Goal: Task Accomplishment & Management: Complete application form

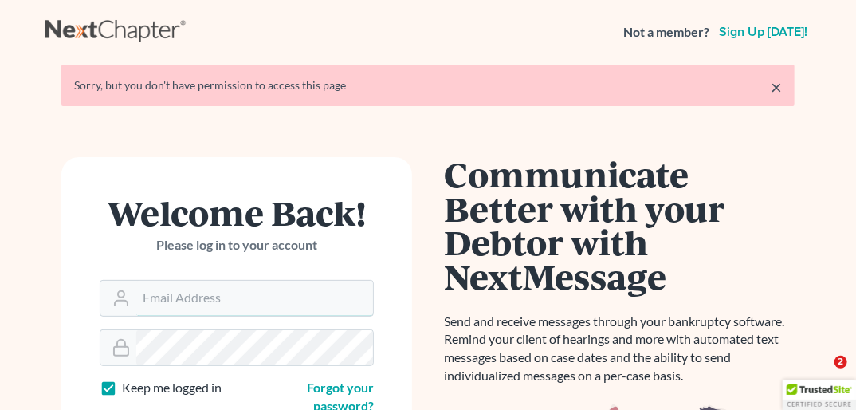
type input "[PERSON_NAME][EMAIL_ADDRESS][DOMAIN_NAME]"
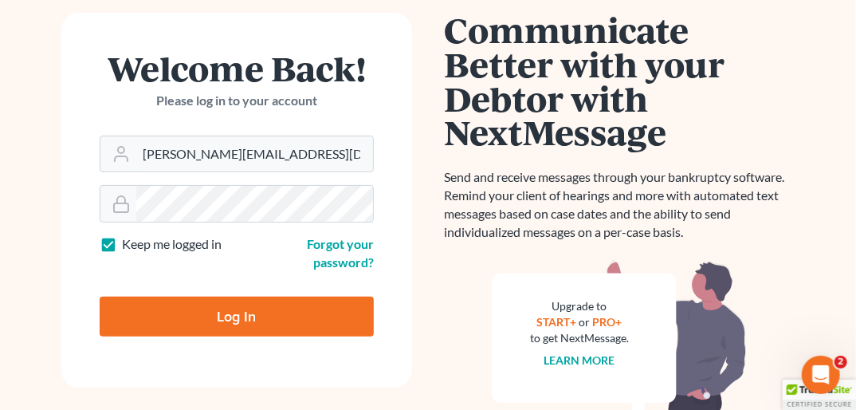
click at [202, 307] on input "Log In" at bounding box center [237, 317] width 274 height 40
type input "Thinking..."
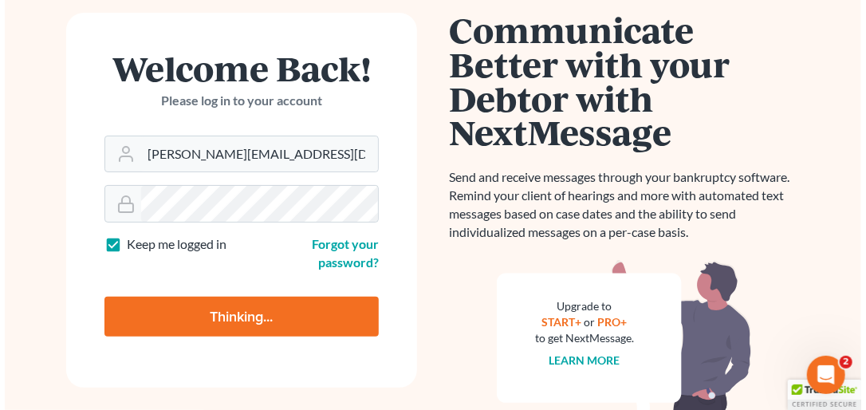
scroll to position [150, 0]
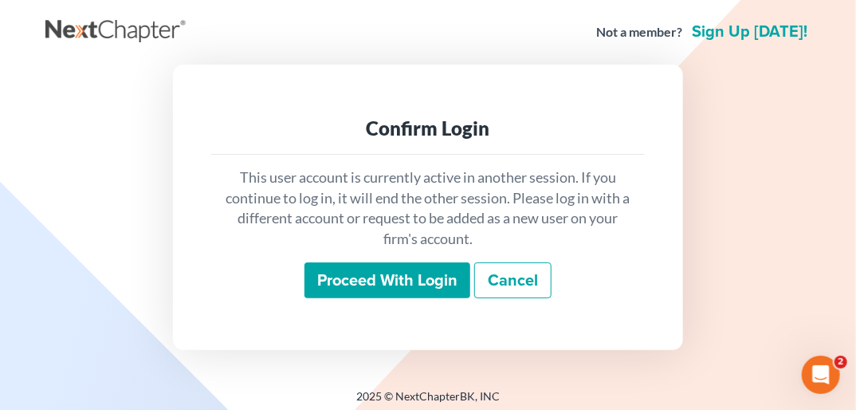
click at [391, 278] on input "Proceed with login" at bounding box center [388, 280] width 166 height 37
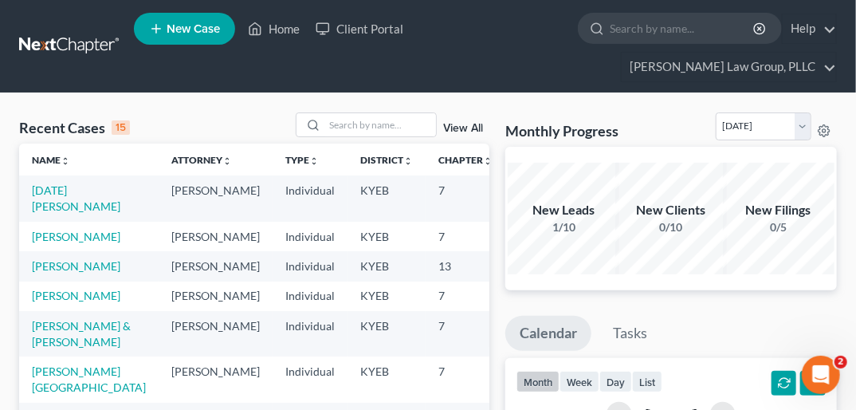
click at [205, 30] on span "New Case" at bounding box center [193, 29] width 53 height 12
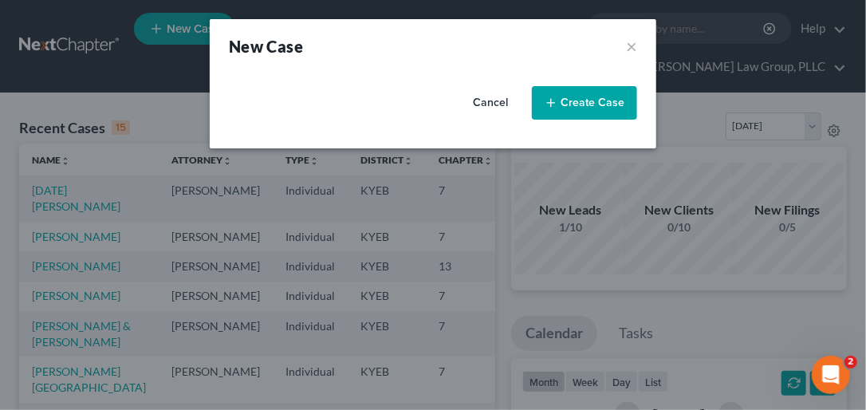
click at [548, 106] on icon "button" at bounding box center [550, 102] width 13 height 13
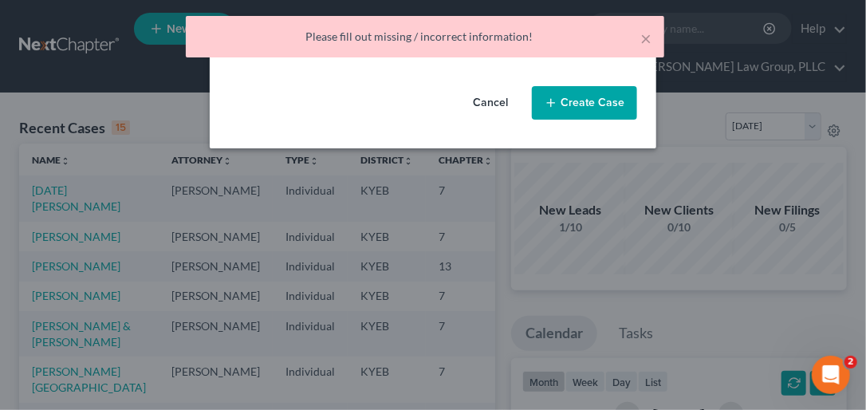
select select "32"
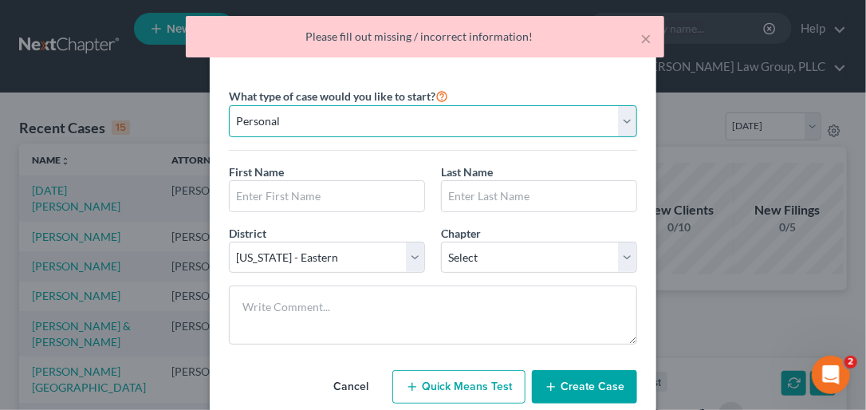
click at [619, 120] on select "Personal Business" at bounding box center [433, 121] width 408 height 32
click at [229, 105] on select "Personal Business" at bounding box center [433, 121] width 408 height 32
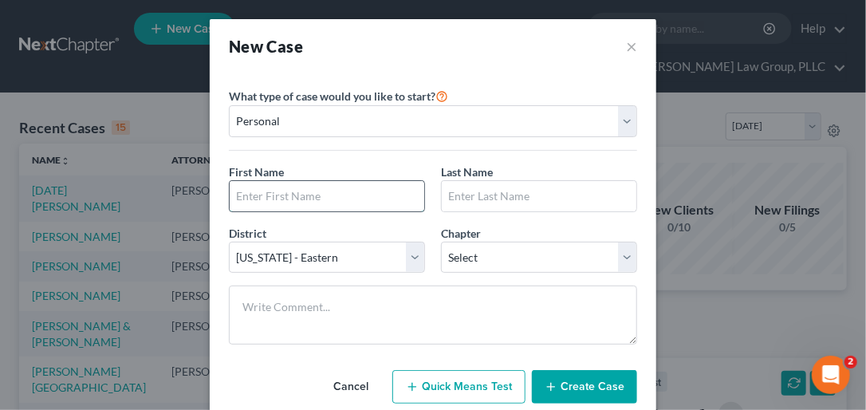
click at [328, 199] on input "text" at bounding box center [327, 196] width 195 height 30
type input "Judith"
click at [497, 193] on input "text" at bounding box center [539, 196] width 195 height 30
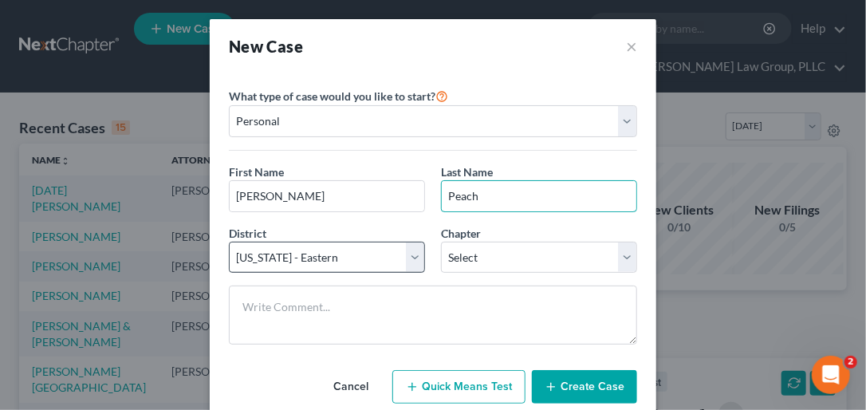
type input "Peach"
click at [405, 255] on select "Select Alabama - Middle Alabama - Northern Alabama - Southern Alaska Arizona Ar…" at bounding box center [327, 258] width 196 height 32
click at [229, 242] on select "Select Alabama - Middle Alabama - Northern Alabama - Southern Alaska Arizona Ar…" at bounding box center [327, 258] width 196 height 32
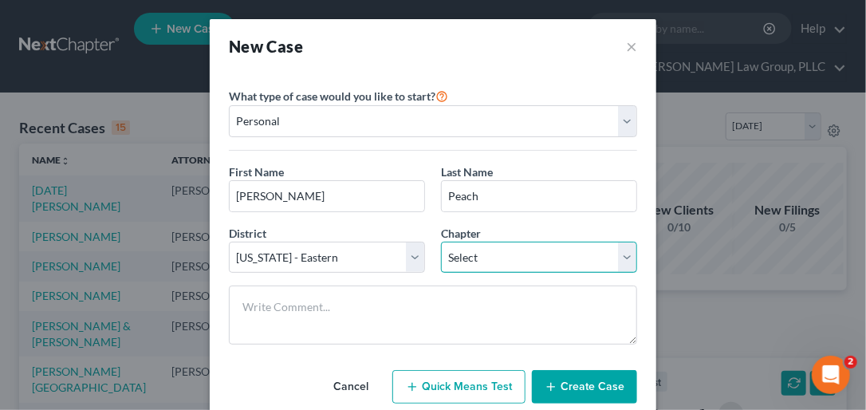
click at [622, 259] on select "Select 7 11 12 13" at bounding box center [539, 258] width 196 height 32
select select "0"
click at [441, 242] on select "Select 7 11 12 13" at bounding box center [539, 258] width 196 height 32
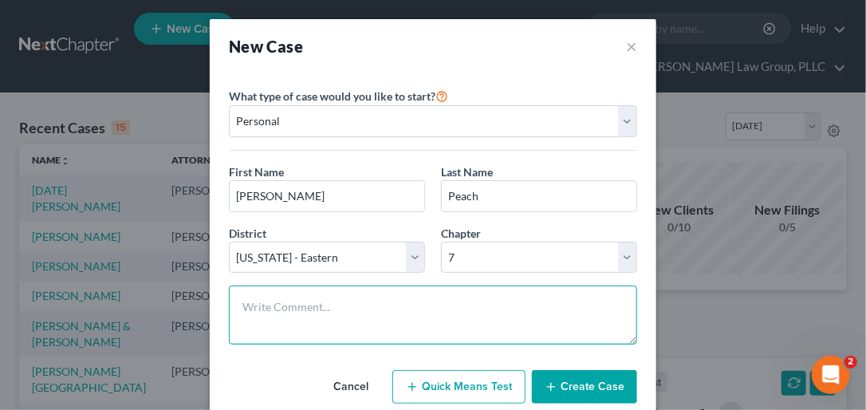
click at [281, 305] on textarea at bounding box center [433, 314] width 408 height 59
type textarea "BK"
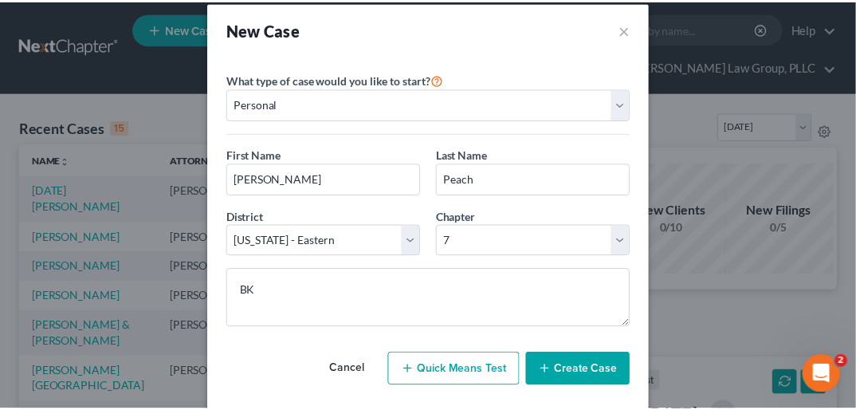
scroll to position [41, 0]
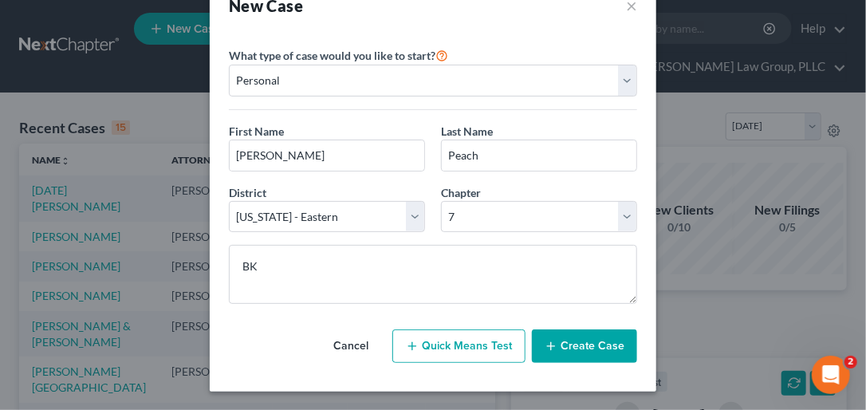
click at [580, 342] on button "Create Case" at bounding box center [584, 345] width 105 height 33
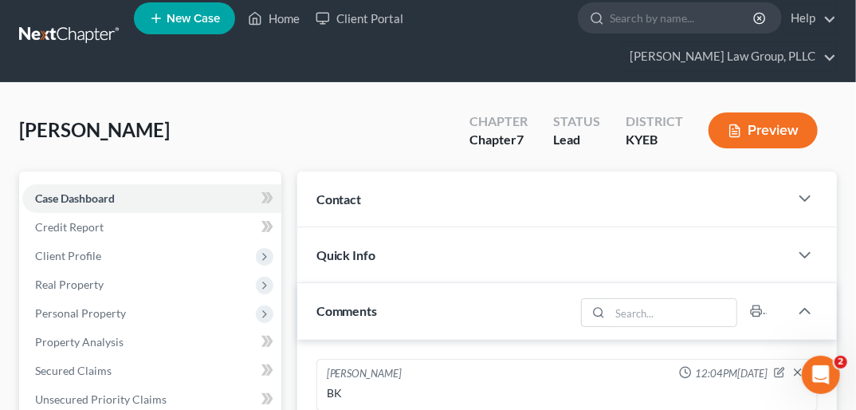
scroll to position [9, 0]
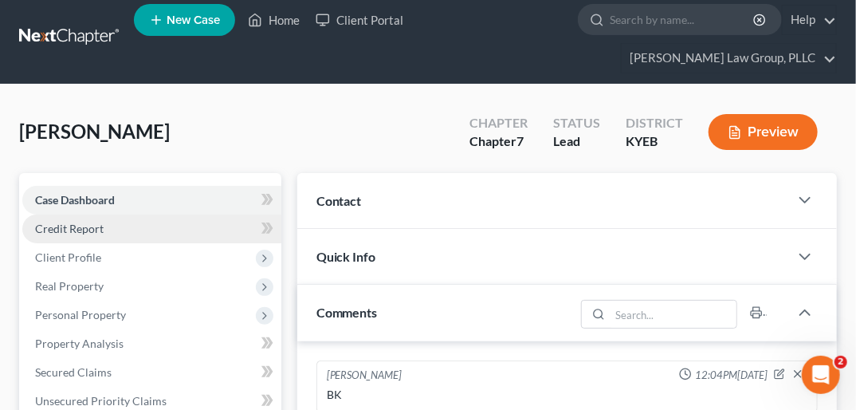
click at [98, 222] on span "Credit Report" at bounding box center [69, 229] width 69 height 14
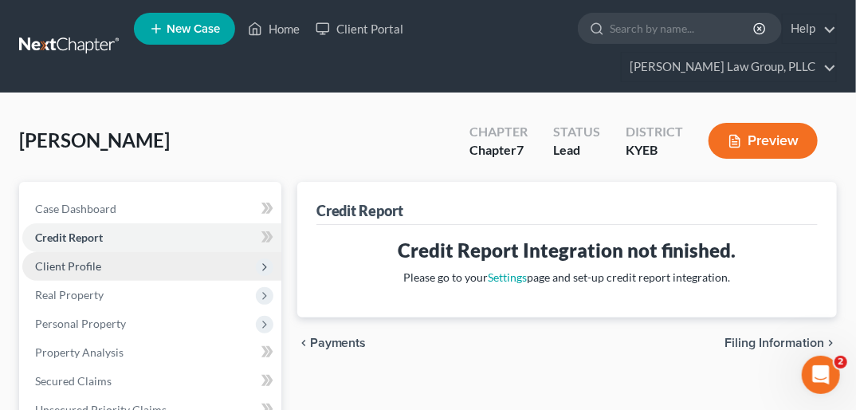
click at [98, 259] on span "Client Profile" at bounding box center [68, 266] width 66 height 14
click at [96, 259] on span "Client Profile" at bounding box center [68, 266] width 66 height 14
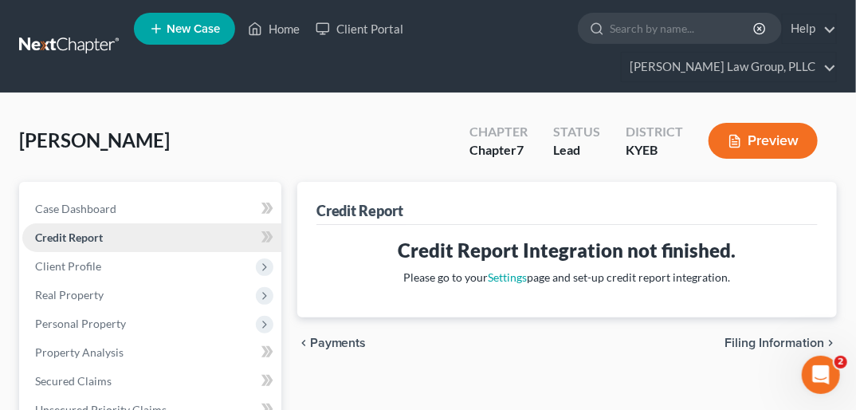
click at [102, 230] on span "Credit Report" at bounding box center [69, 237] width 68 height 14
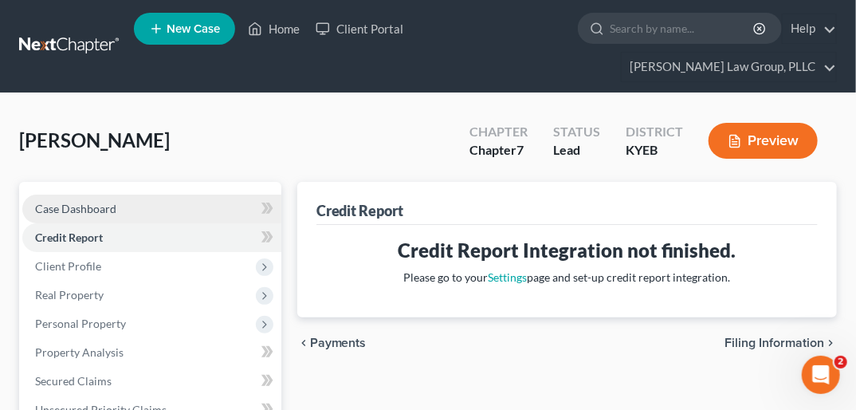
click at [106, 202] on span "Case Dashboard" at bounding box center [75, 209] width 81 height 14
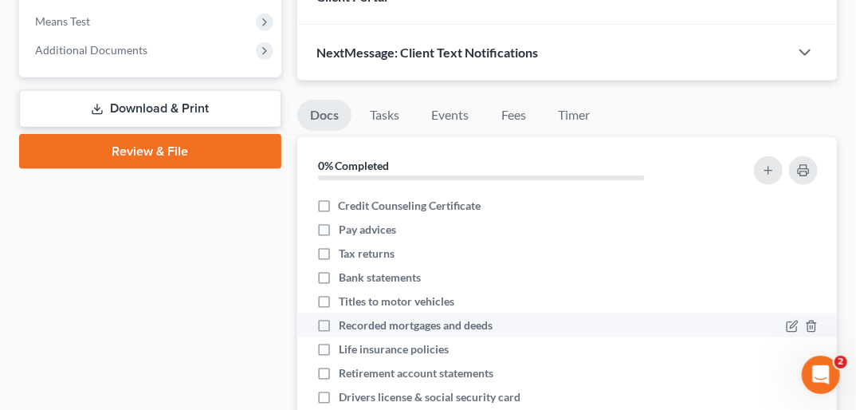
scroll to position [653, 0]
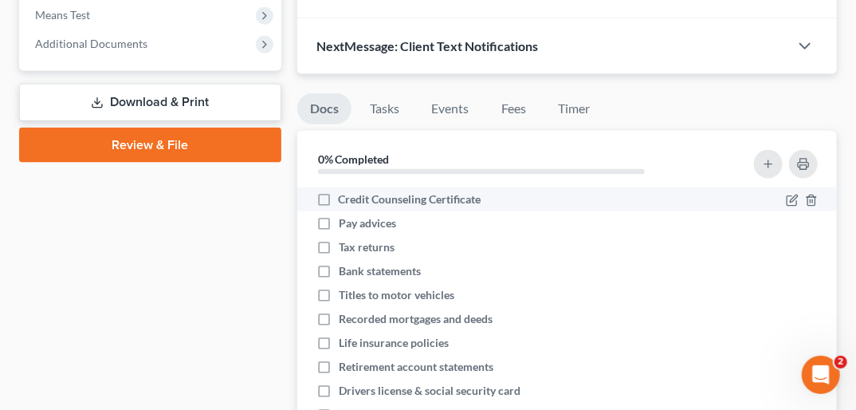
click at [339, 191] on label "Credit Counseling Certificate" at bounding box center [410, 199] width 143 height 16
click at [345, 191] on input "Credit Counseling Certificate" at bounding box center [350, 196] width 10 height 10
checkbox input "true"
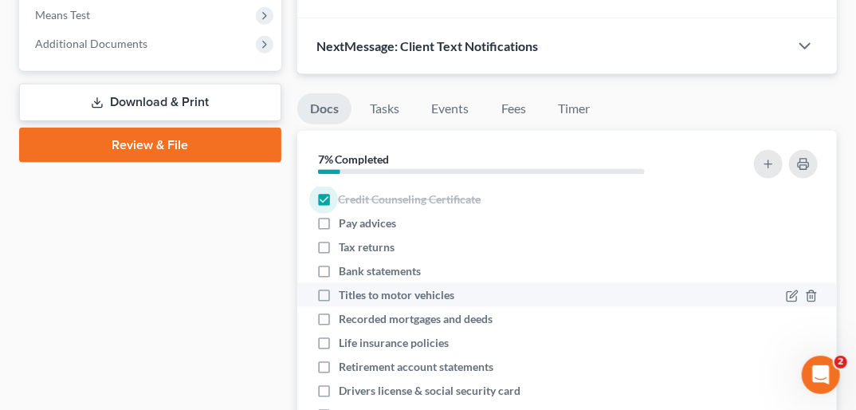
click at [339, 287] on label "Titles to motor vehicles" at bounding box center [397, 295] width 116 height 16
click at [345, 287] on input "Titles to motor vehicles" at bounding box center [350, 292] width 10 height 10
checkbox input "true"
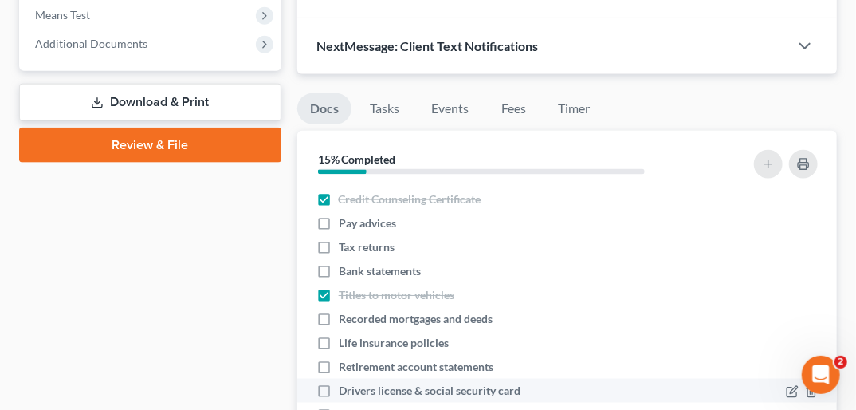
click at [339, 383] on label "Drivers license & social security card" at bounding box center [430, 391] width 182 height 16
click at [345, 383] on input "Drivers license & social security card" at bounding box center [350, 388] width 10 height 10
checkbox input "true"
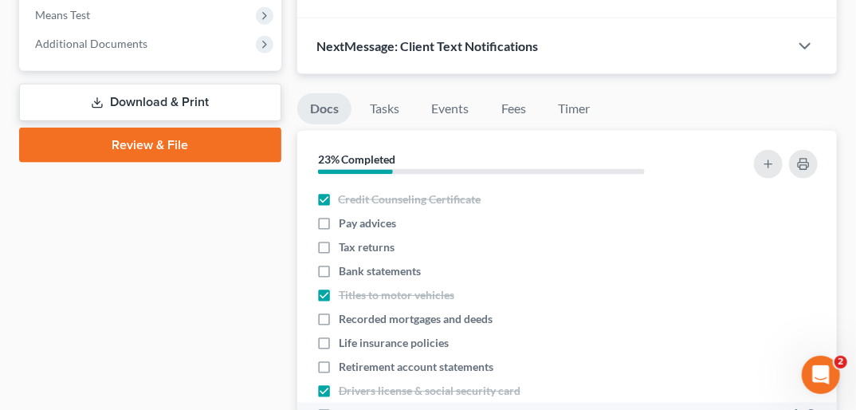
click at [339, 407] on label "Income Documents" at bounding box center [394, 416] width 111 height 18
click at [345, 407] on input "Income Documents" at bounding box center [350, 412] width 10 height 10
checkbox input "true"
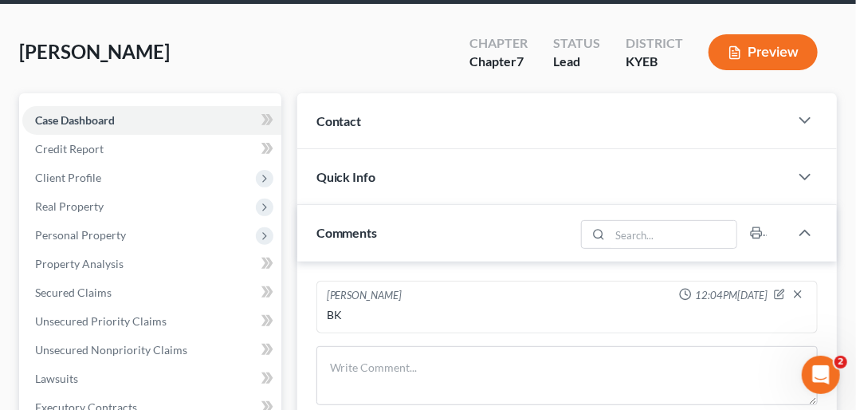
scroll to position [31, 0]
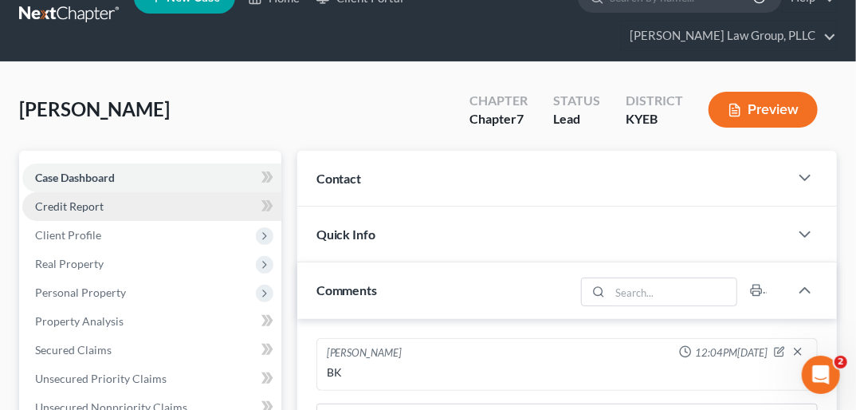
click at [74, 199] on span "Credit Report" at bounding box center [69, 206] width 69 height 14
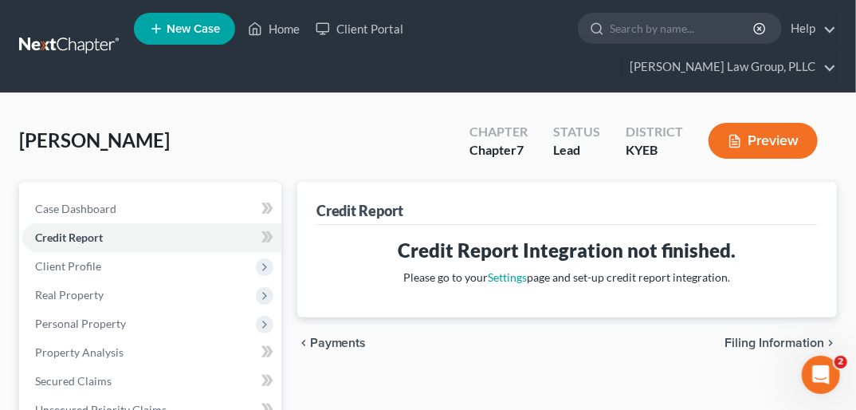
click at [800, 336] on span "Filing Information" at bounding box center [775, 342] width 100 height 13
select select "1"
select select "0"
select select "32"
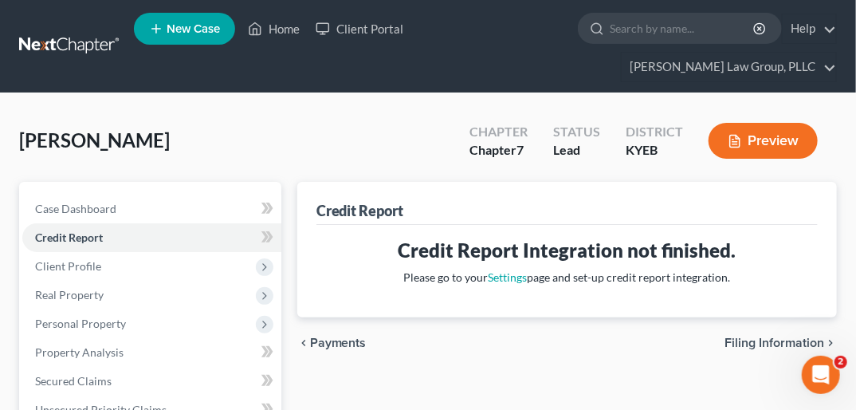
select select "18"
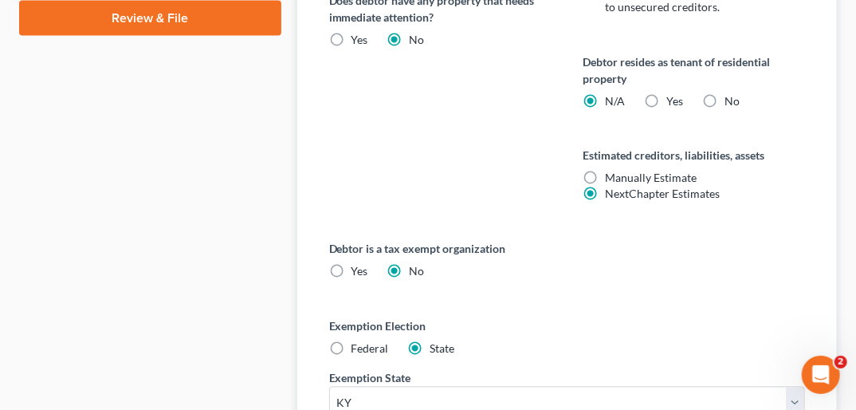
scroll to position [962, 0]
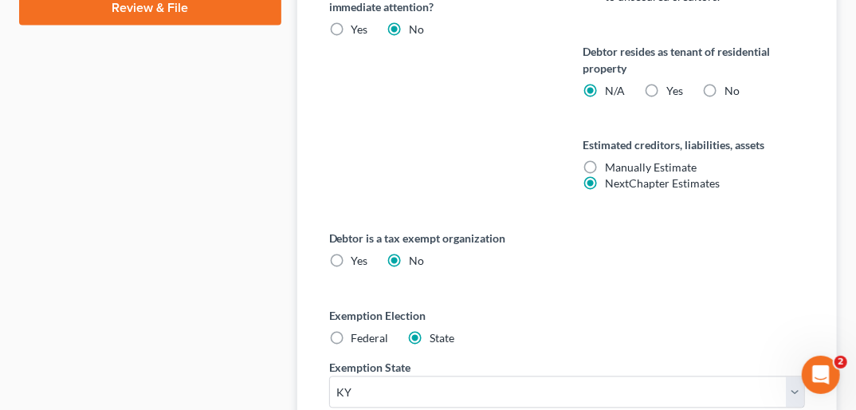
click at [352, 331] on label "Federal" at bounding box center [370, 339] width 37 height 16
click at [358, 331] on input "Federal" at bounding box center [363, 336] width 10 height 10
radio input "true"
radio input "false"
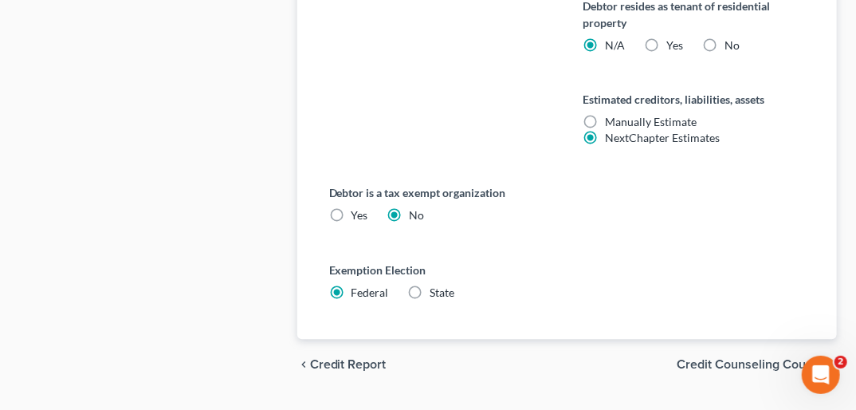
scroll to position [1018, 0]
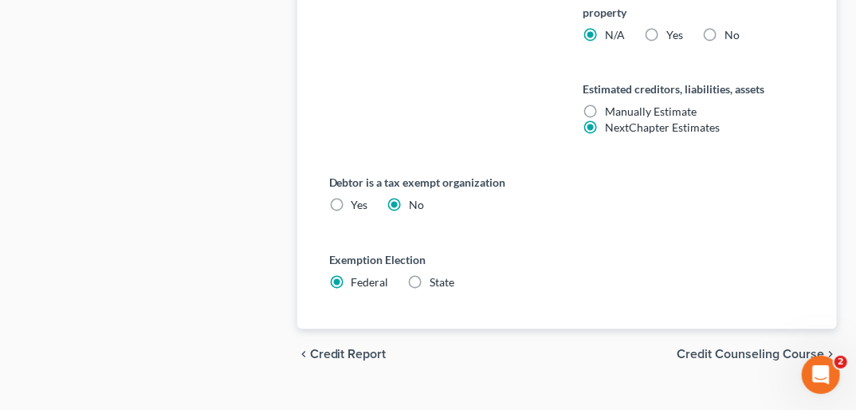
click at [773, 348] on span "Credit Counseling Course" at bounding box center [750, 354] width 147 height 13
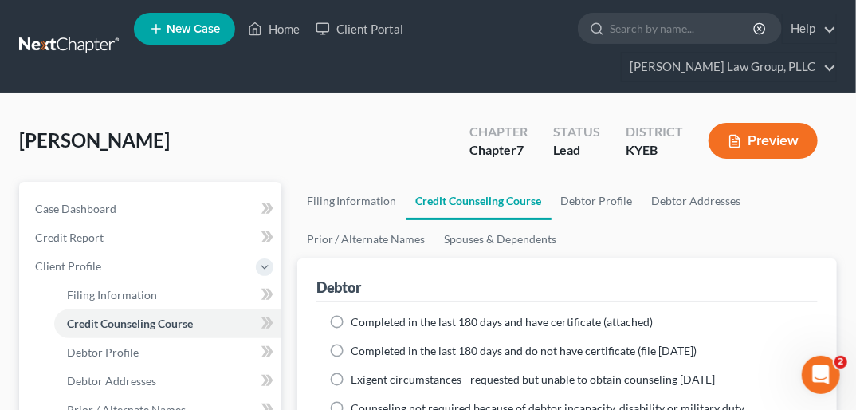
click at [352, 314] on label "Completed in the last 180 days and have certificate (attached)" at bounding box center [503, 322] width 302 height 16
click at [358, 314] on input "Completed in the last 180 days and have certificate (attached)" at bounding box center [363, 319] width 10 height 10
radio input "true"
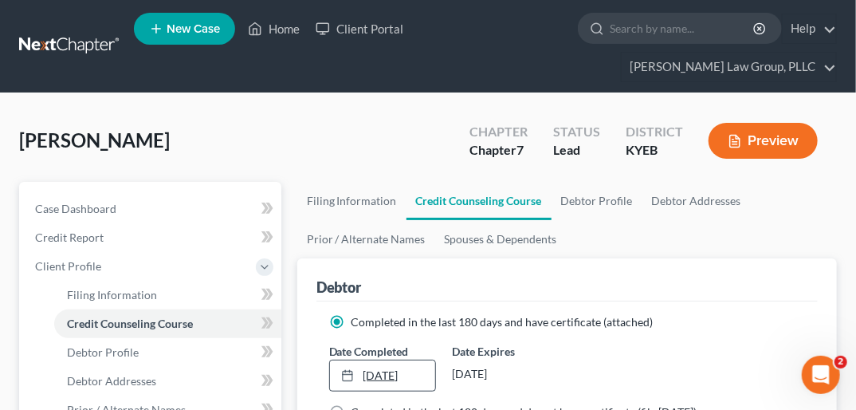
click at [377, 360] on link "8/11/2025" at bounding box center [382, 375] width 105 height 30
click at [345, 369] on icon at bounding box center [347, 375] width 13 height 13
click at [345, 375] on line at bounding box center [348, 375] width 10 height 0
click at [395, 360] on link "8/11/2025" at bounding box center [382, 375] width 105 height 30
click at [367, 360] on link "8/11/2025" at bounding box center [382, 375] width 105 height 30
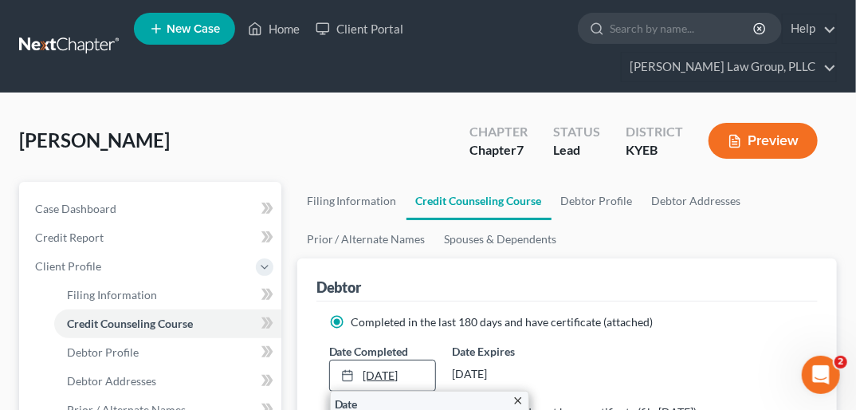
click at [344, 369] on icon at bounding box center [347, 375] width 13 height 13
click at [360, 368] on div at bounding box center [352, 375] width 22 height 14
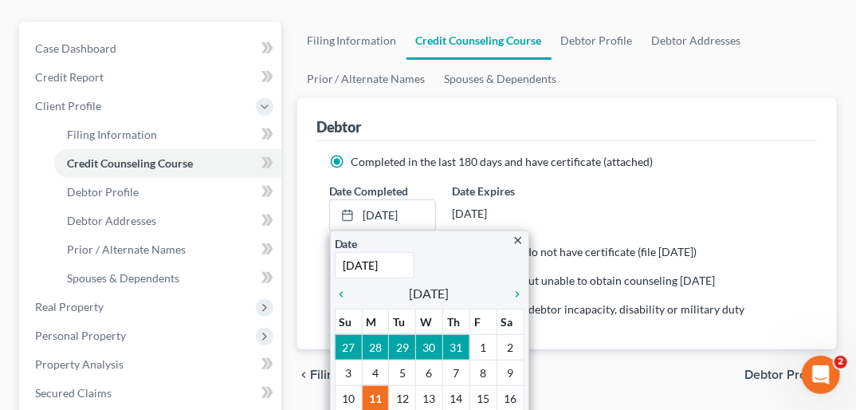
scroll to position [207, 0]
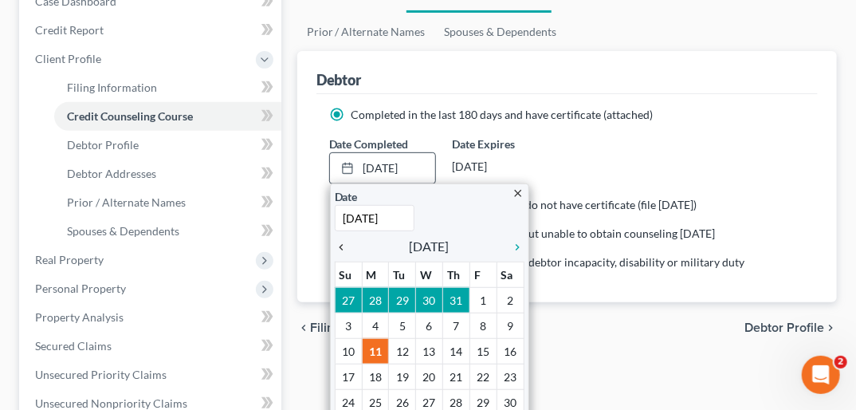
type input "6/19/2025"
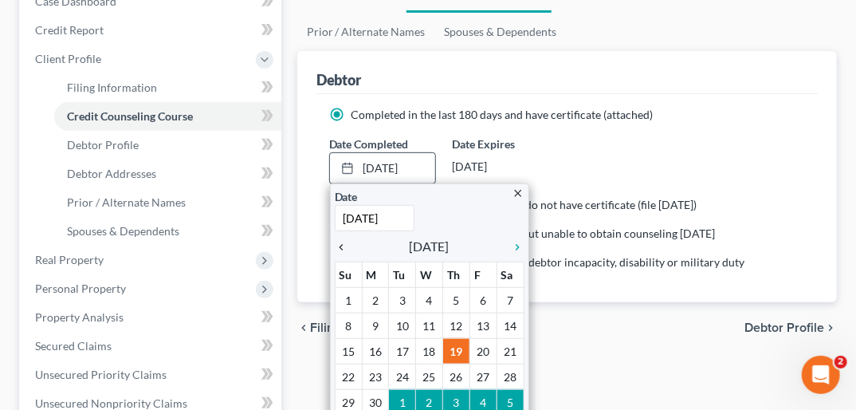
click at [344, 241] on icon "chevron_left" at bounding box center [345, 247] width 21 height 13
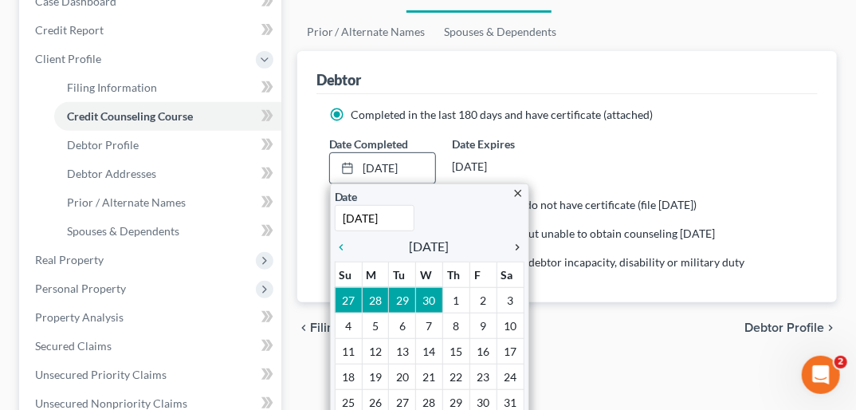
click at [514, 241] on icon "chevron_right" at bounding box center [514, 247] width 21 height 13
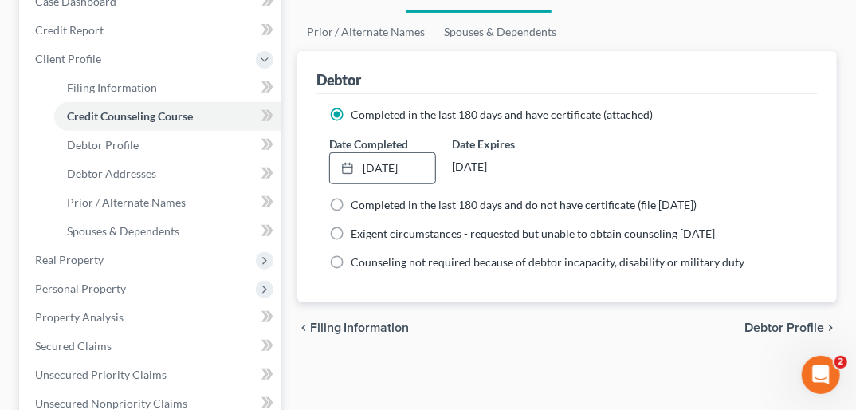
click at [796, 321] on span "Debtor Profile" at bounding box center [785, 327] width 80 height 13
select select "0"
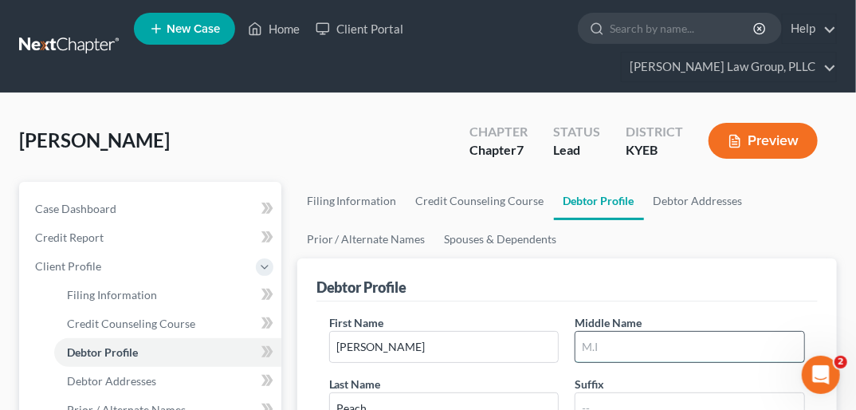
click at [586, 332] on input "text" at bounding box center [690, 347] width 229 height 30
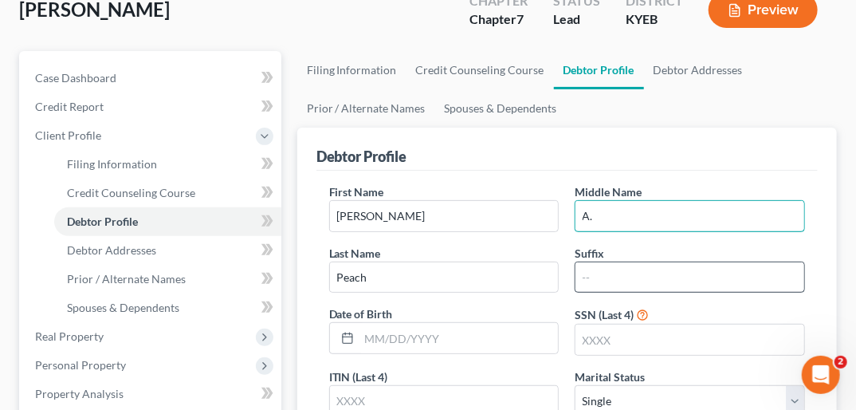
scroll to position [137, 0]
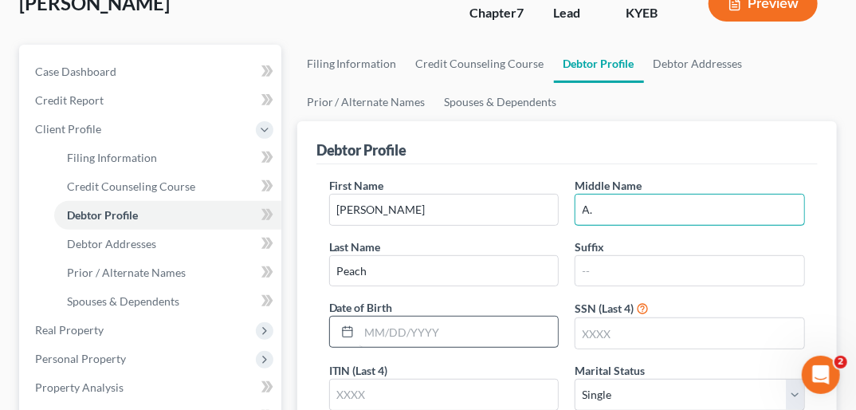
type input "A."
click at [375, 316] on input "text" at bounding box center [459, 331] width 199 height 30
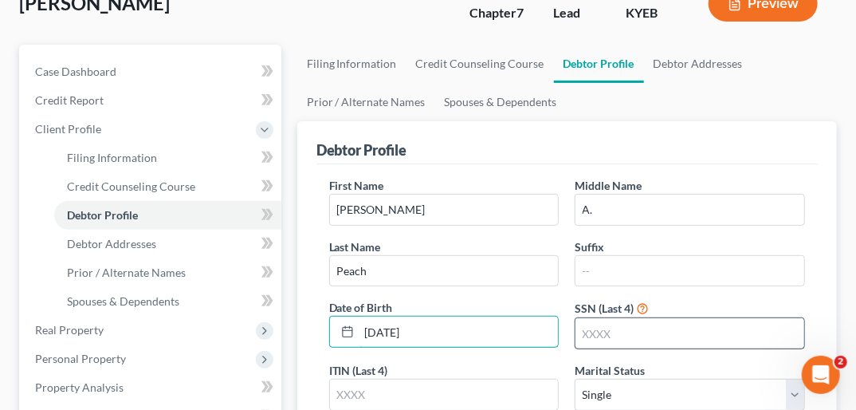
type input "08/26/1954"
click at [599, 318] on input "text" at bounding box center [690, 333] width 229 height 30
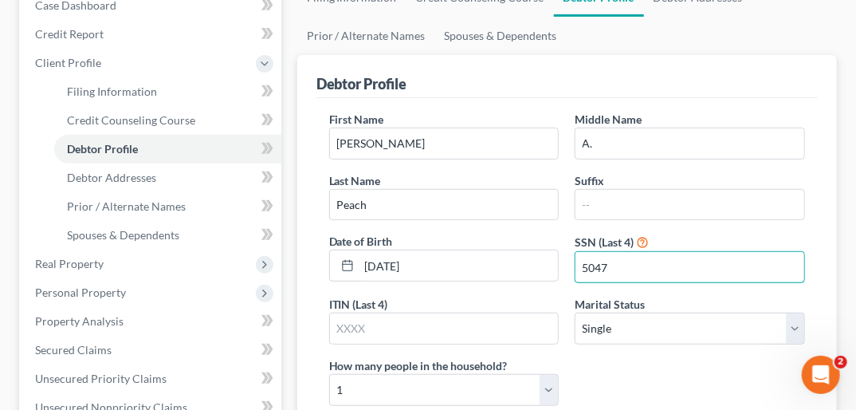
scroll to position [257, 0]
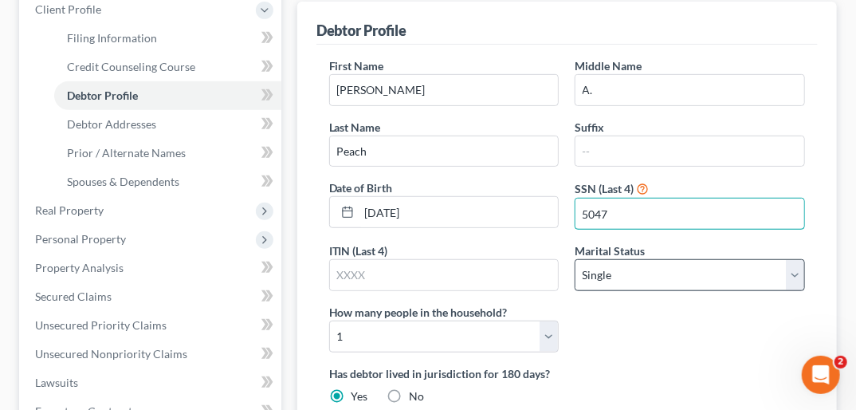
type input "5047"
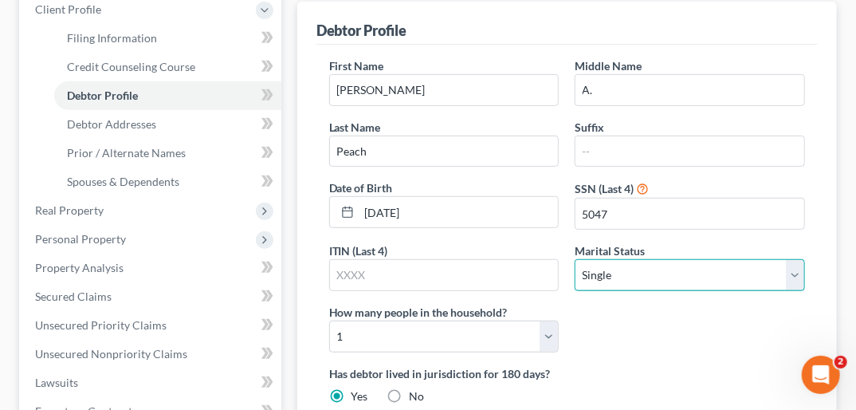
click at [788, 259] on select "Select Single Married Separated Divorced Widowed" at bounding box center [690, 275] width 230 height 32
select select "3"
click at [575, 259] on select "Select Single Married Separated Divorced Widowed" at bounding box center [690, 275] width 230 height 32
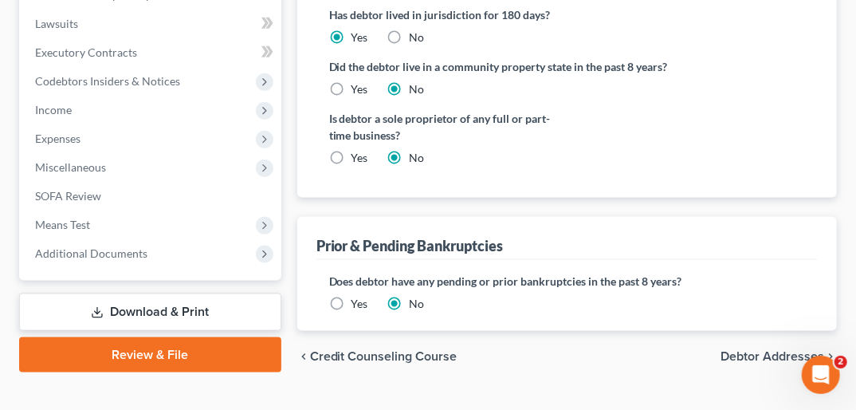
scroll to position [617, 0]
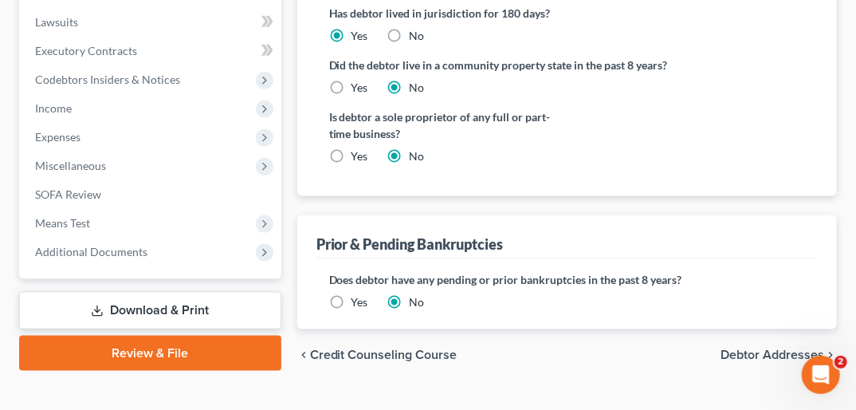
click at [768, 348] on span "Debtor Addresses" at bounding box center [773, 354] width 104 height 13
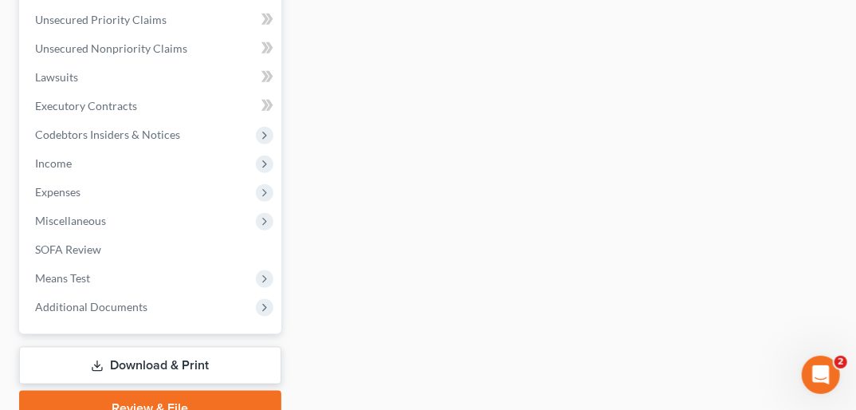
scroll to position [62, 0]
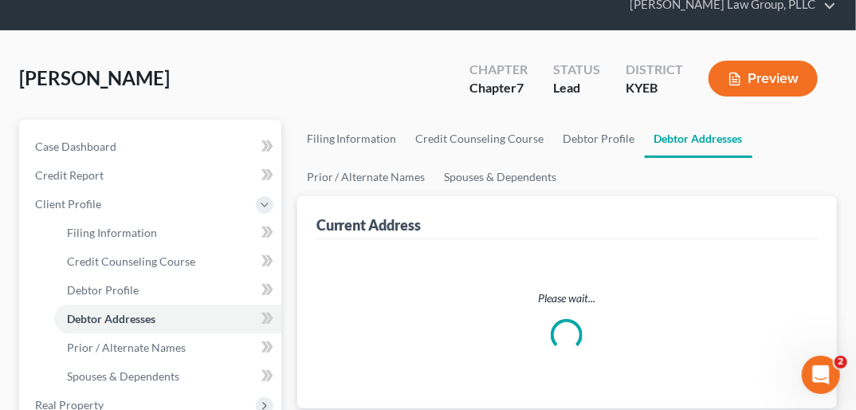
select select "0"
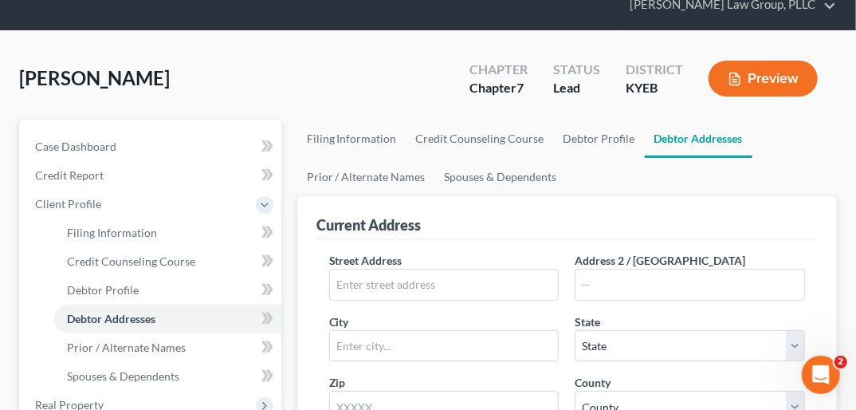
scroll to position [0, 0]
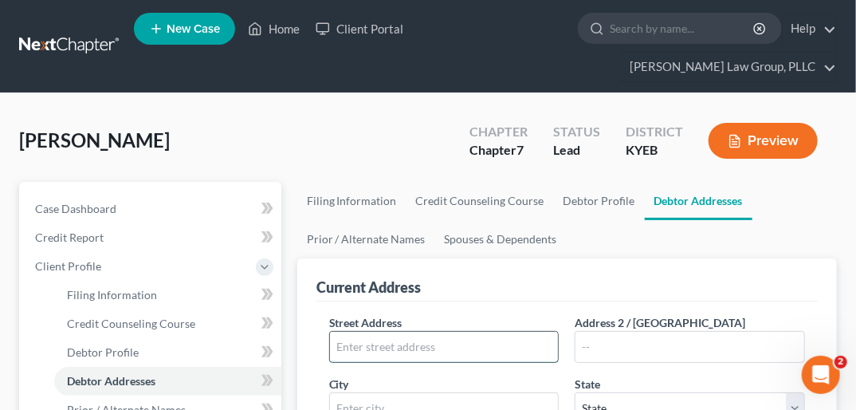
click at [371, 332] on input "text" at bounding box center [444, 347] width 229 height 30
type input "143 Mills Lane"
click at [378, 393] on input "text" at bounding box center [444, 408] width 229 height 30
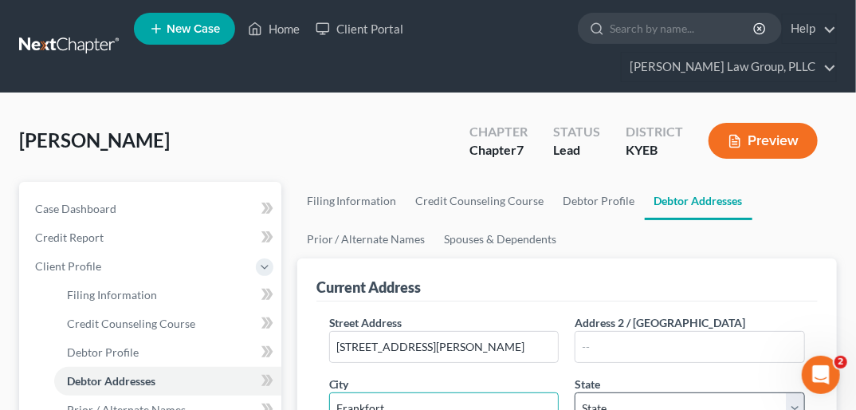
type input "Frankfort"
click at [791, 392] on select "State AL AK AR AZ CA CO CT DE DC FL GA GU HI ID IL IN IA KS KY LA ME MD MA MI M…" at bounding box center [690, 408] width 230 height 32
select select "18"
click at [575, 392] on select "State AL AK AR AZ CA CO CT DE DC FL GA GU HI ID IL IN IA KS KY LA ME MD MA MI M…" at bounding box center [690, 408] width 230 height 32
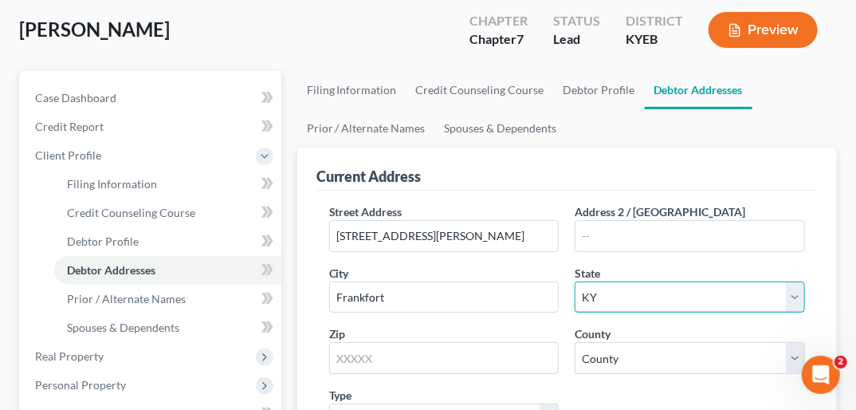
scroll to position [175, 0]
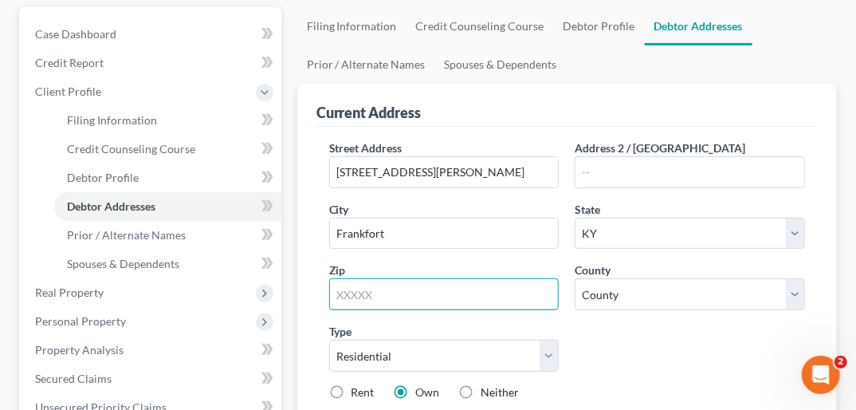
click at [404, 278] on input "text" at bounding box center [444, 294] width 230 height 32
type input "40601"
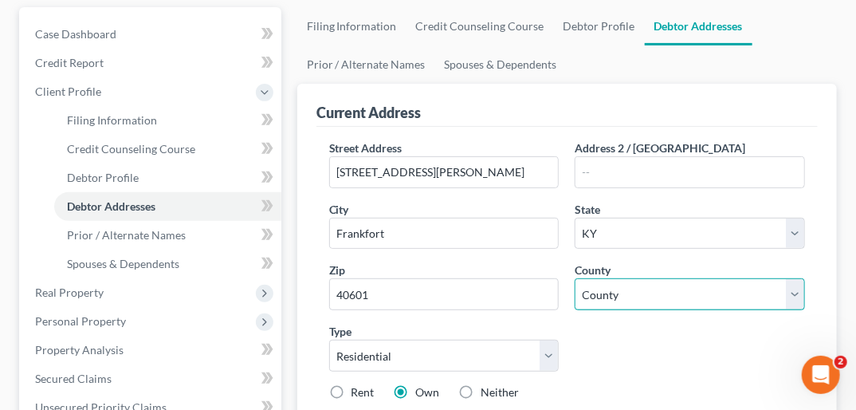
click at [795, 278] on select "County Adair County Allen County Anderson County Ballard County Barren County B…" at bounding box center [690, 294] width 230 height 32
select select "36"
click at [575, 278] on select "County Adair County Allen County Anderson County Ballard County Barren County B…" at bounding box center [690, 294] width 230 height 32
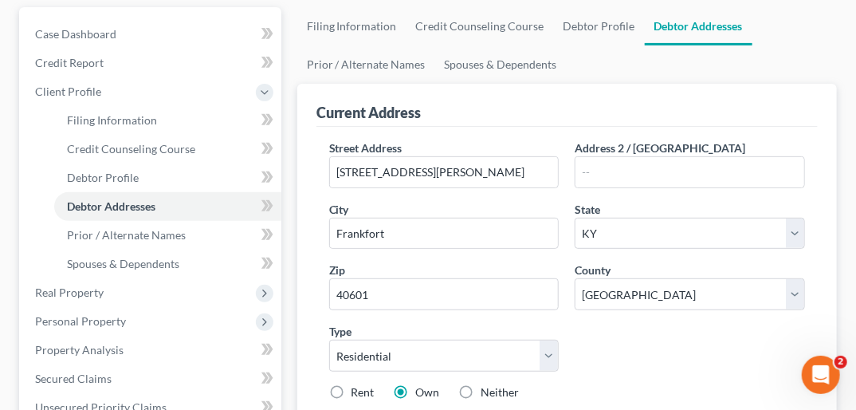
click at [352, 384] on label "Rent" at bounding box center [363, 392] width 23 height 16
click at [358, 384] on input "Rent" at bounding box center [363, 389] width 10 height 10
radio input "true"
click at [551, 340] on select "Select Residential Mailing Rental Business" at bounding box center [444, 356] width 230 height 32
click at [352, 384] on label "Rent" at bounding box center [363, 392] width 23 height 16
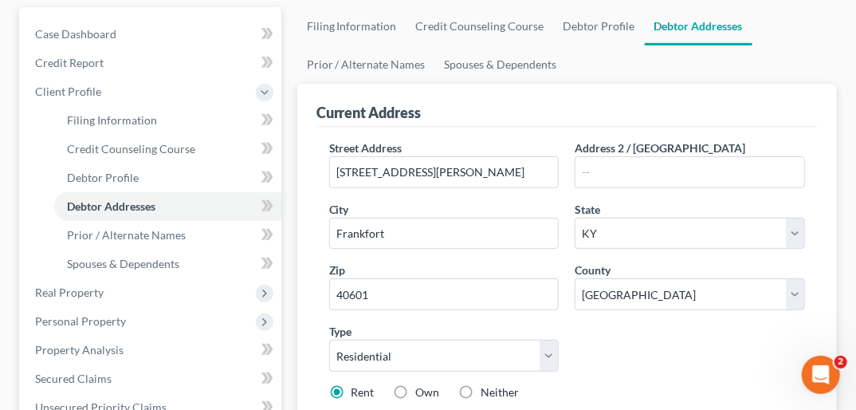
click at [358, 384] on input "Rent" at bounding box center [363, 389] width 10 height 10
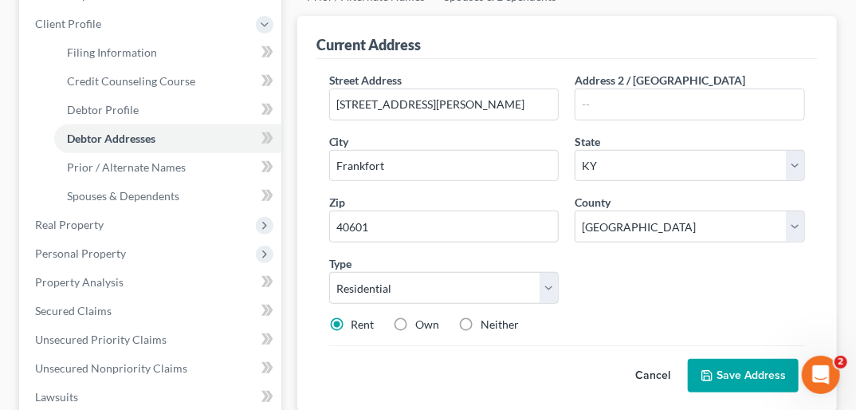
scroll to position [275, 0]
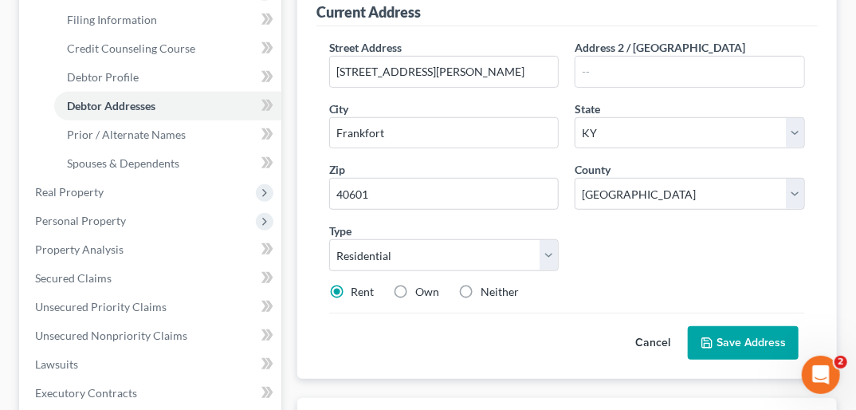
click at [754, 326] on button "Save Address" at bounding box center [743, 342] width 111 height 33
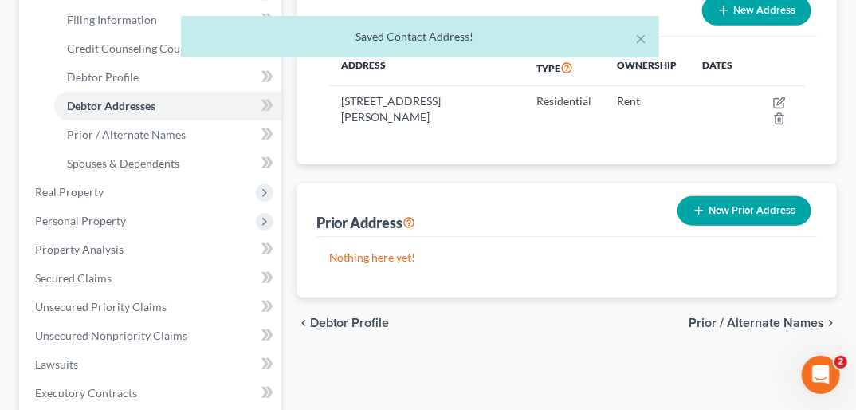
click at [773, 316] on span "Prior / Alternate Names" at bounding box center [757, 322] width 136 height 13
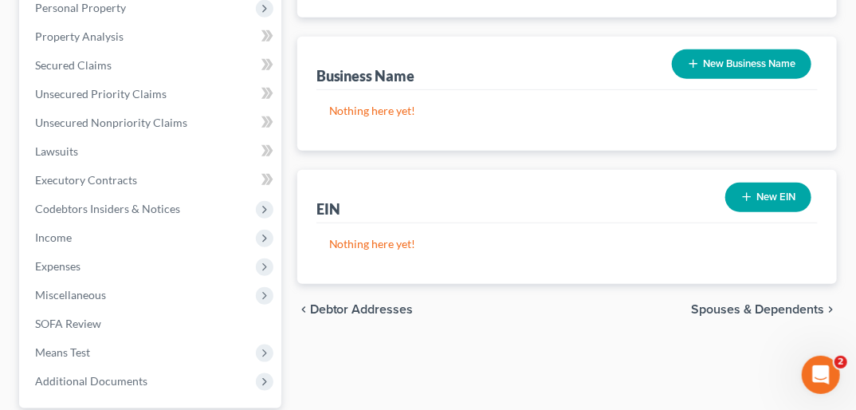
scroll to position [496, 0]
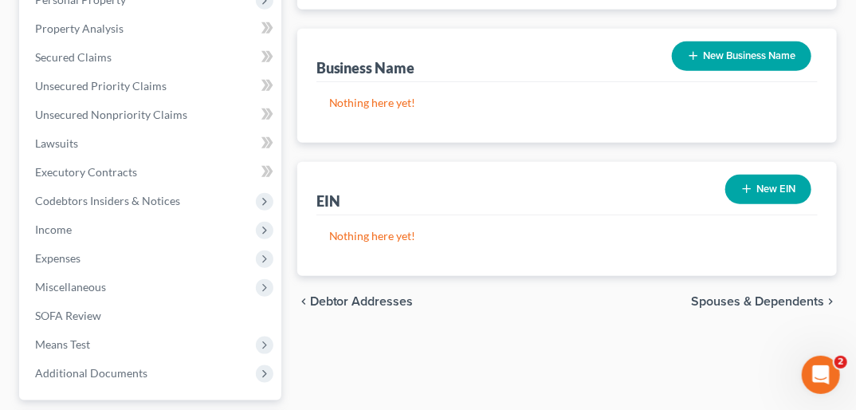
click at [788, 295] on span "Spouses & Dependents" at bounding box center [757, 301] width 133 height 13
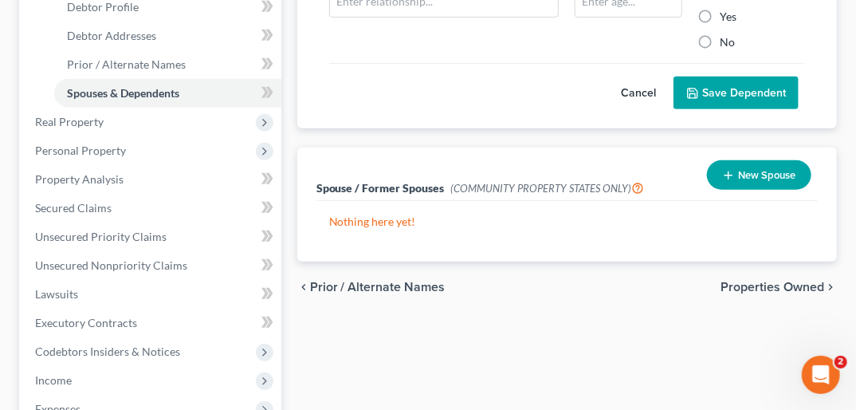
click at [811, 281] on span "Properties Owned" at bounding box center [773, 287] width 104 height 13
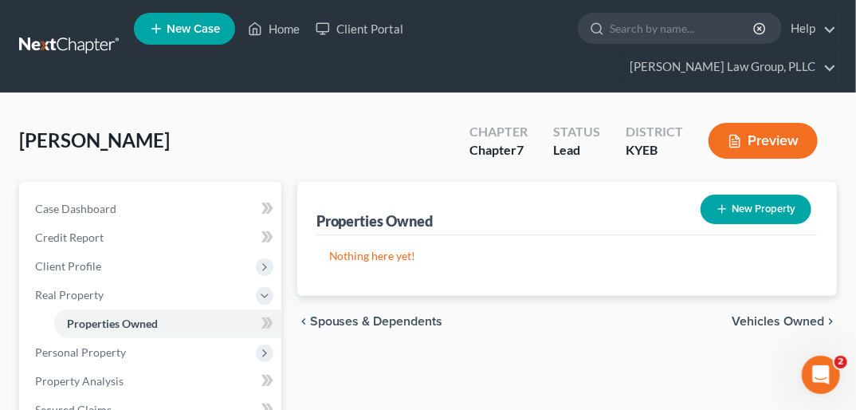
click at [772, 315] on span "Vehicles Owned" at bounding box center [778, 321] width 92 height 13
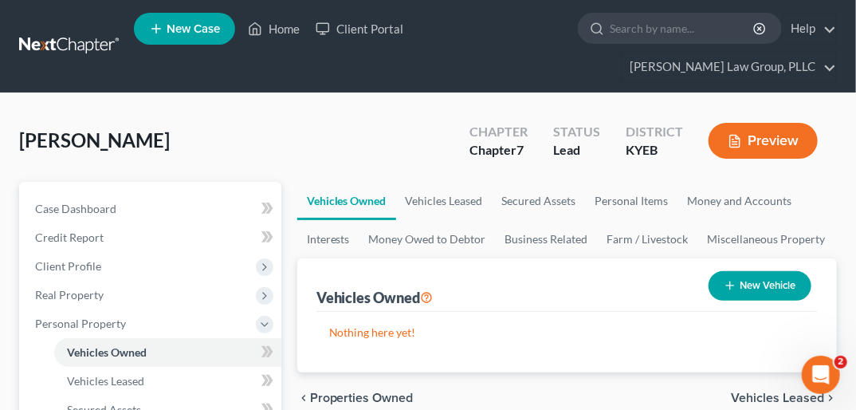
click at [775, 271] on button "New Vehicle" at bounding box center [760, 285] width 103 height 29
select select "0"
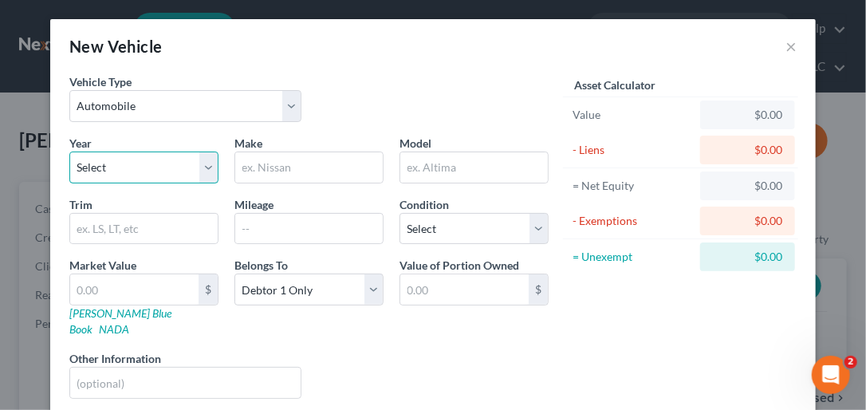
click at [108, 161] on select "Select 2026 2025 2024 2023 2022 2021 2020 2019 2018 2017 2016 2015 2014 2013 20…" at bounding box center [143, 167] width 149 height 32
select select "21"
click at [69, 151] on select "Select 2026 2025 2024 2023 2022 2021 2020 2019 2018 2017 2016 2015 2014 2013 20…" at bounding box center [143, 167] width 149 height 32
click at [254, 163] on input "text" at bounding box center [308, 167] width 147 height 30
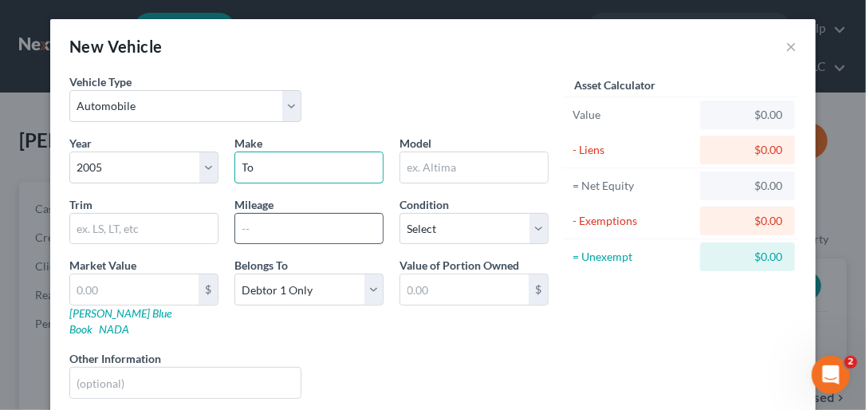
type input "Toyota"
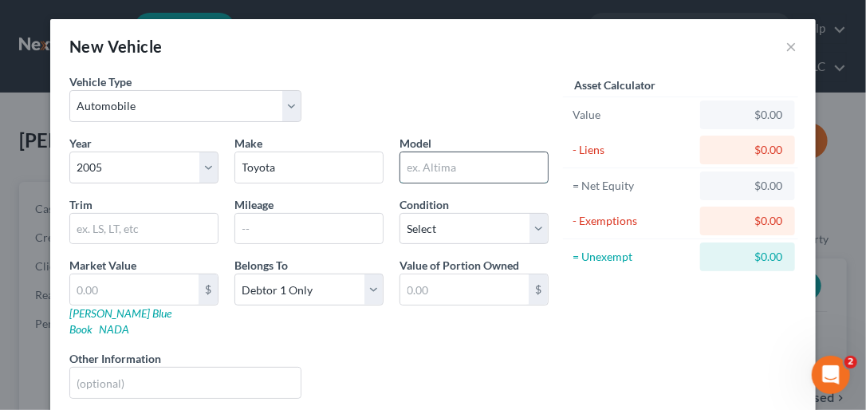
click at [487, 172] on input "text" at bounding box center [473, 167] width 147 height 30
type input "Camry XLE"
click at [535, 230] on select "Select Excellent Very Good Good Fair Poor" at bounding box center [473, 229] width 149 height 32
select select "4"
click at [399, 213] on select "Select Excellent Very Good Good Fair Poor" at bounding box center [473, 229] width 149 height 32
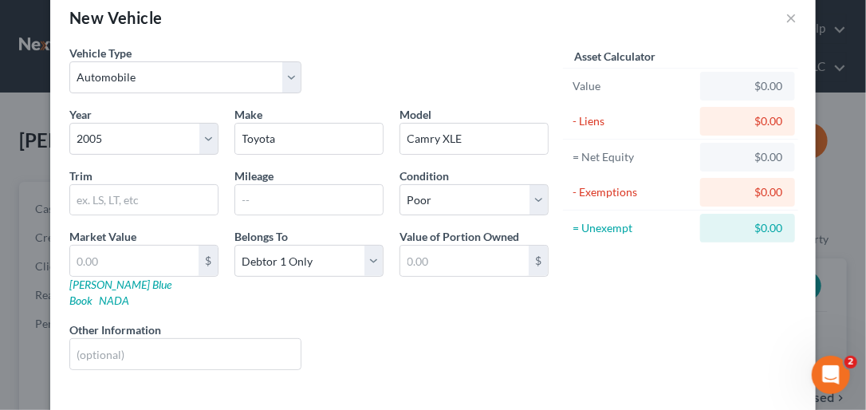
scroll to position [85, 0]
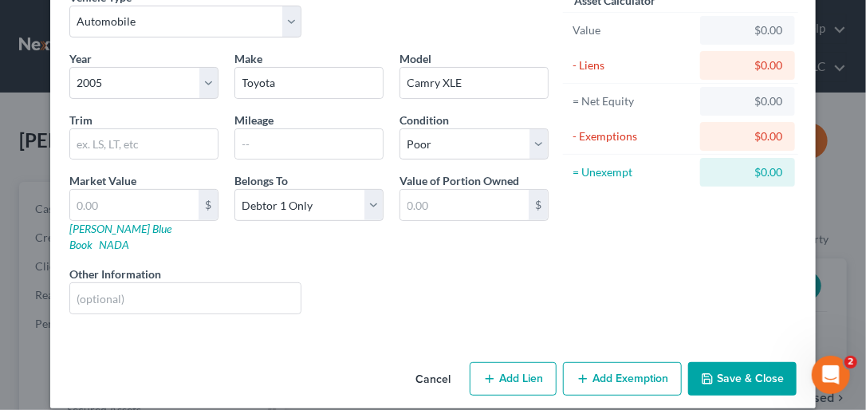
click at [496, 362] on button "Add Lien" at bounding box center [513, 378] width 87 height 33
select select "0"
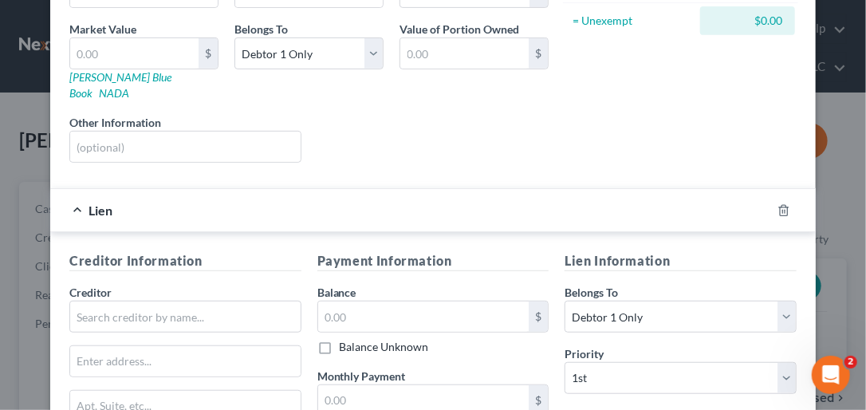
scroll to position [246, 0]
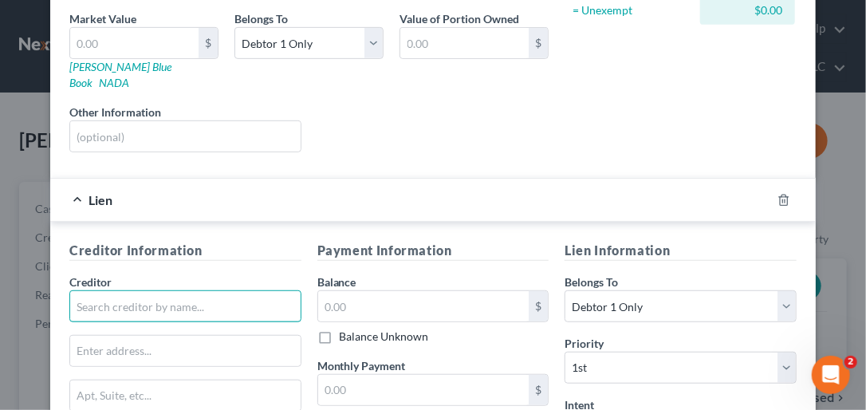
click at [124, 290] on input "text" at bounding box center [185, 306] width 232 height 32
type input "e"
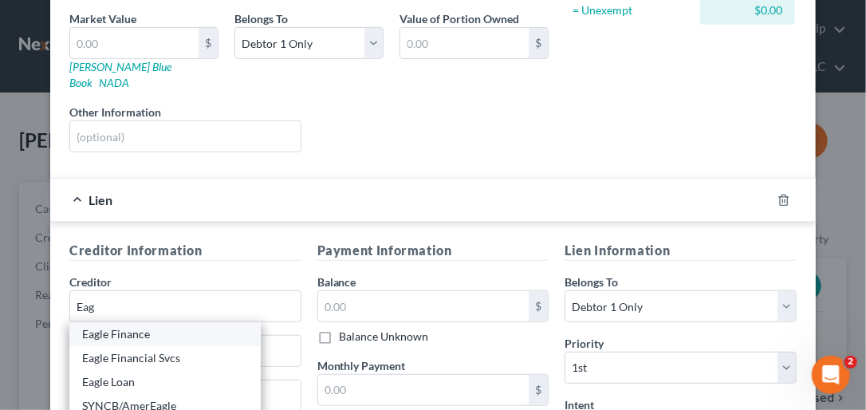
click at [105, 326] on div "Eagle Finance" at bounding box center [165, 334] width 166 height 16
type input "Eagle Finance"
type input "809 Louisville Rd"
type input "Frankfort"
select select "18"
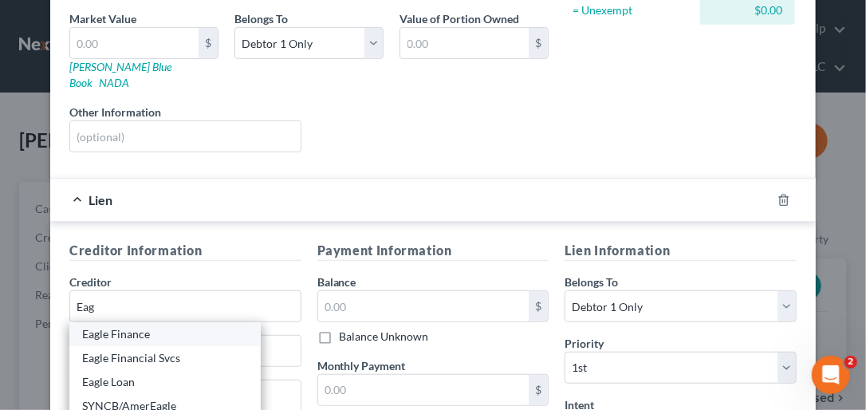
type input "40601"
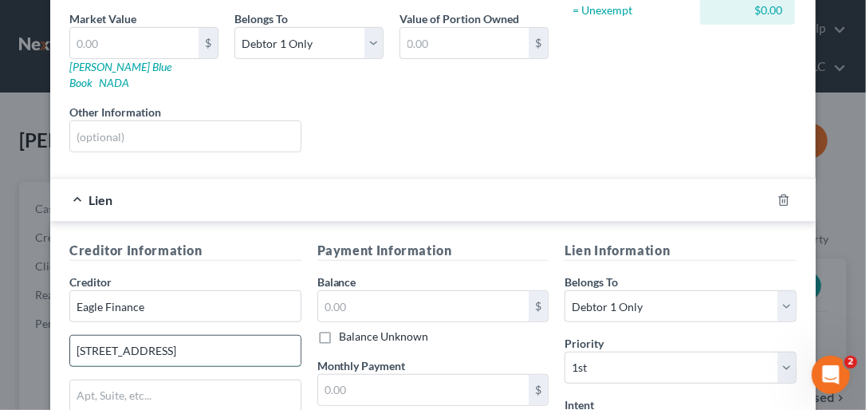
drag, startPoint x: 73, startPoint y: 332, endPoint x: 168, endPoint y: 328, distance: 94.9
click at [168, 336] on input "809 Louisville Rd" at bounding box center [185, 351] width 230 height 30
type input "104 Northgate"
click at [107, 380] on input "text" at bounding box center [185, 395] width 230 height 30
type input "Ste 2"
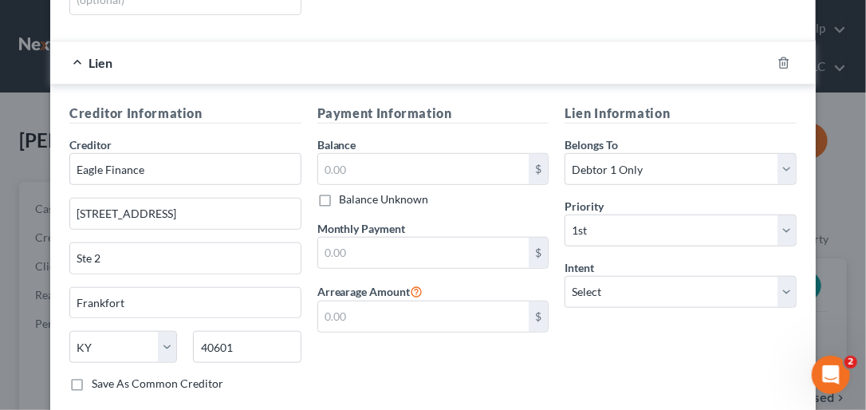
scroll to position [404, 0]
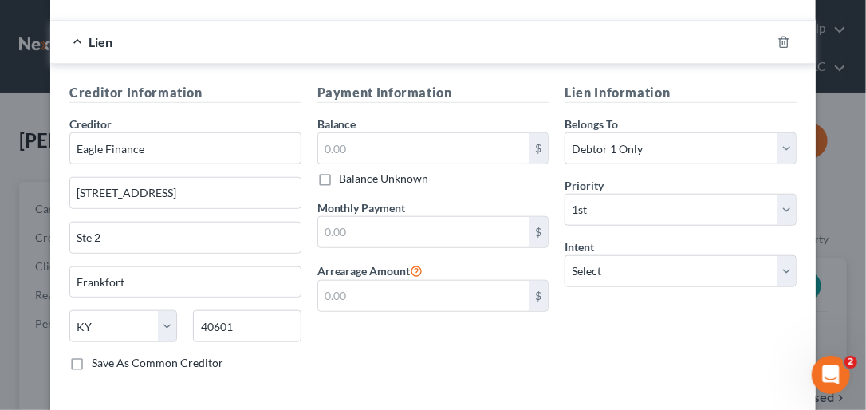
click at [92, 355] on label "Save As Common Creditor" at bounding box center [158, 363] width 132 height 16
click at [98, 355] on input "Save As Common Creditor" at bounding box center [103, 360] width 10 height 10
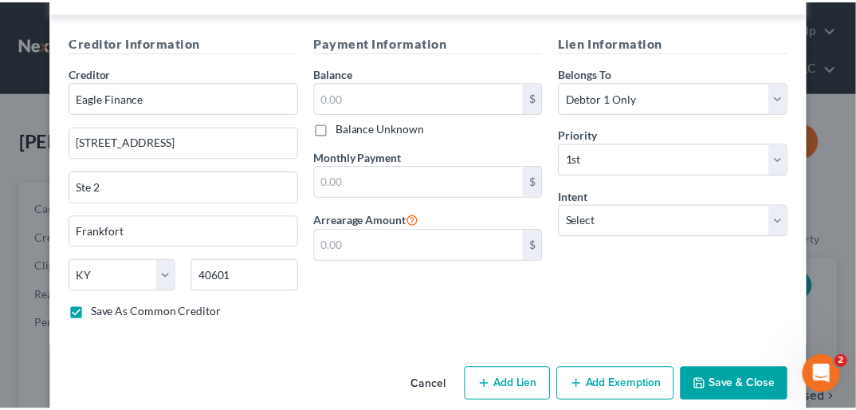
scroll to position [459, 0]
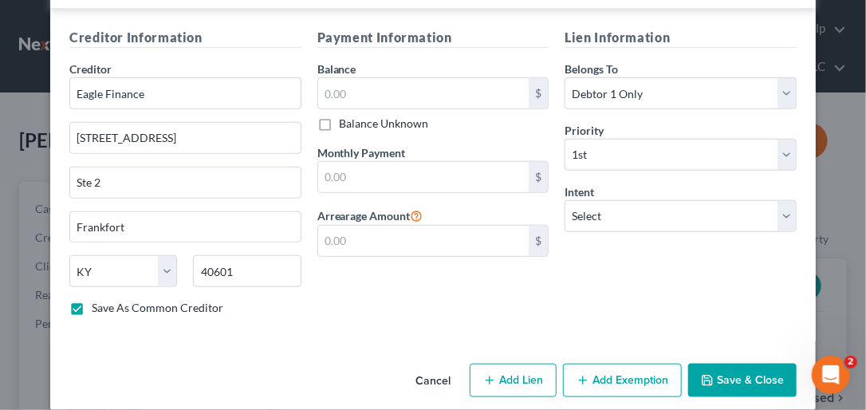
click at [731, 364] on button "Save & Close" at bounding box center [742, 380] width 108 height 33
checkbox input "false"
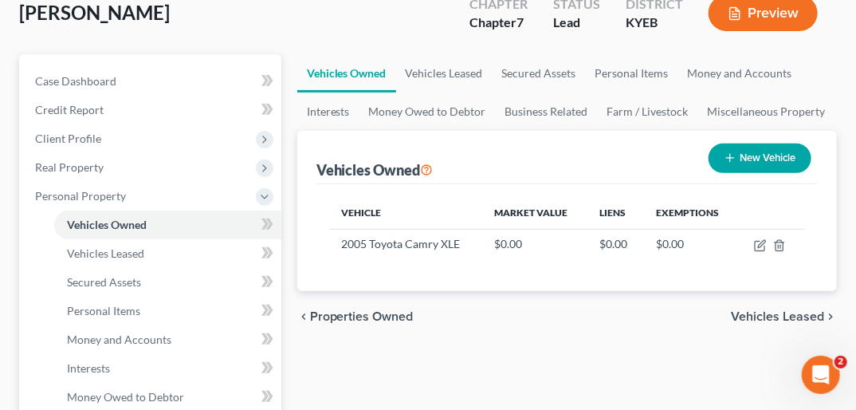
scroll to position [136, 0]
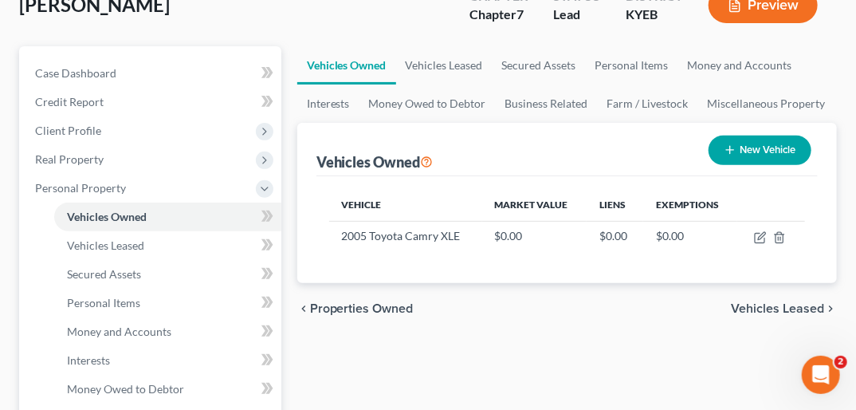
click at [768, 302] on span "Vehicles Leased" at bounding box center [777, 308] width 93 height 13
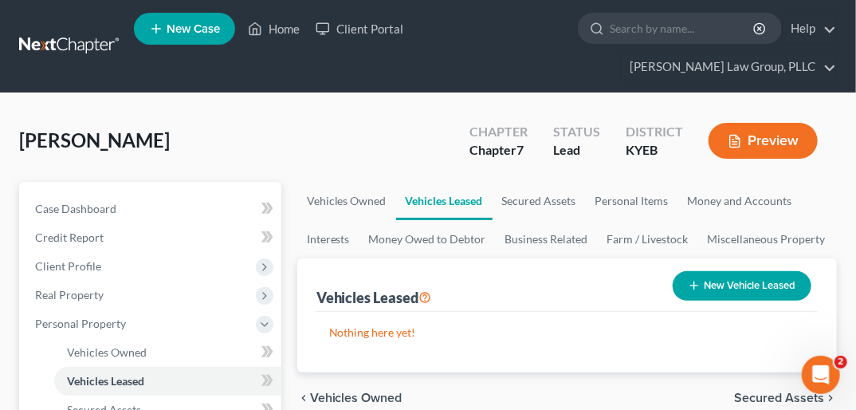
click at [770, 391] on span "Secured Assets" at bounding box center [779, 397] width 90 height 13
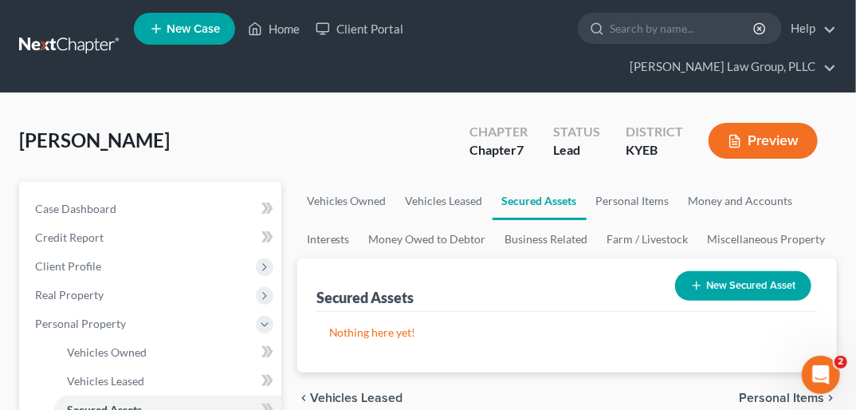
click at [772, 391] on span "Personal Items" at bounding box center [781, 397] width 85 height 13
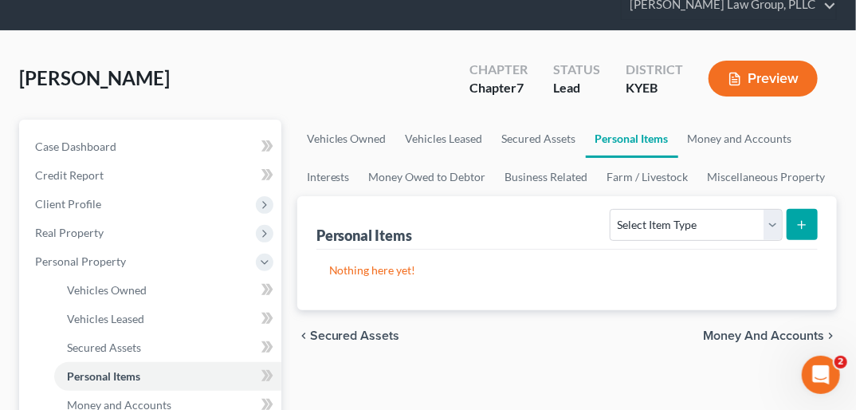
scroll to position [64, 0]
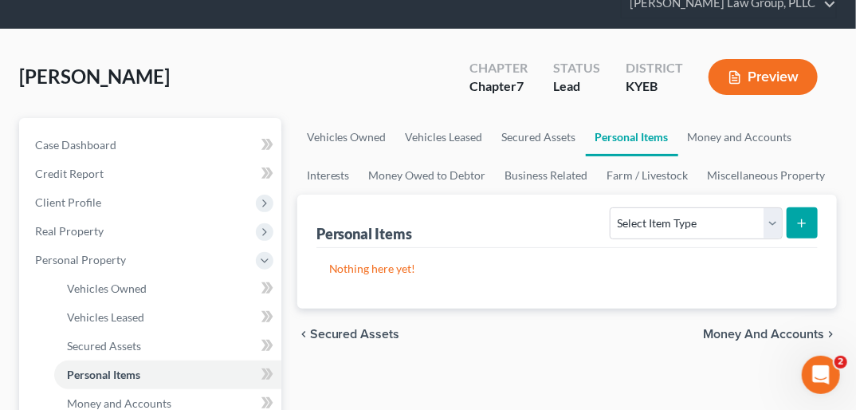
click at [763, 328] on span "Money and Accounts" at bounding box center [763, 334] width 121 height 13
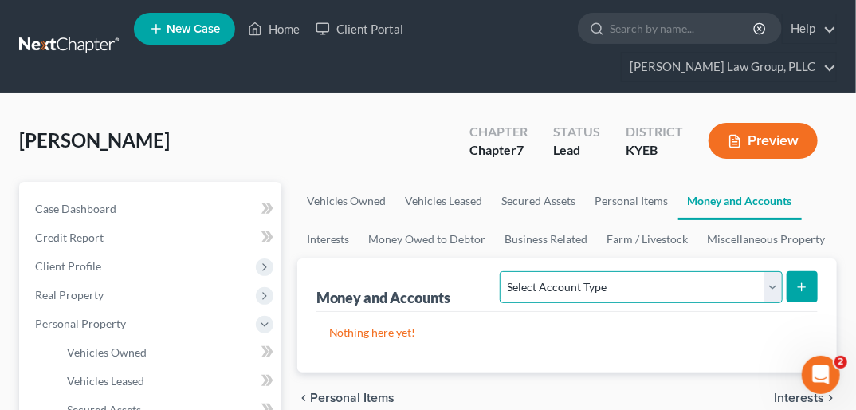
click at [772, 271] on select "Select Account Type Brokerage Cash on Hand Certificates of Deposit Checking Acc…" at bounding box center [641, 287] width 282 height 32
select select "checking"
click at [504, 271] on select "Select Account Type Brokerage Cash on Hand Certificates of Deposit Checking Acc…" at bounding box center [641, 287] width 282 height 32
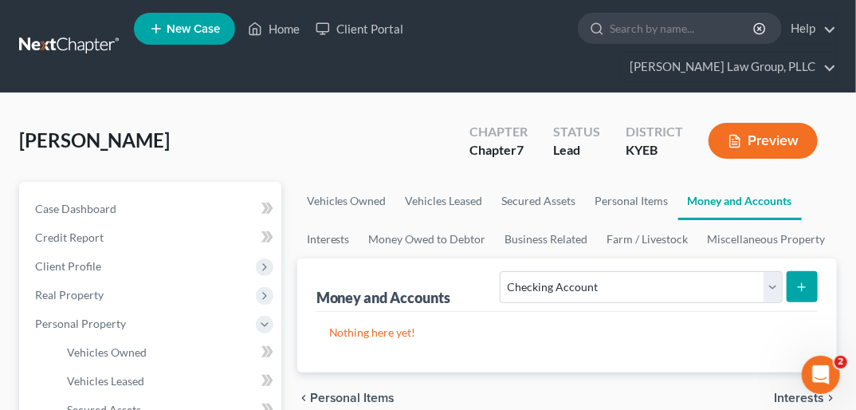
click at [808, 281] on icon "submit" at bounding box center [802, 287] width 13 height 13
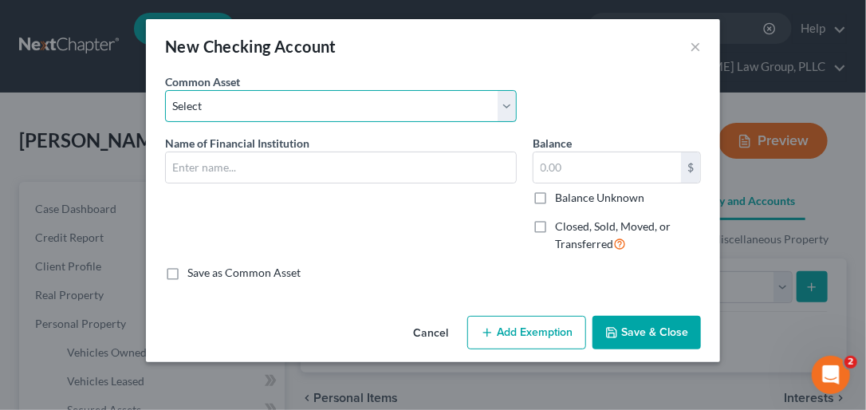
click at [220, 96] on select "Select CCU Wells Fargo PNC Bank Woodforest Bank First Financial Bank Expree Cre…" at bounding box center [341, 106] width 352 height 32
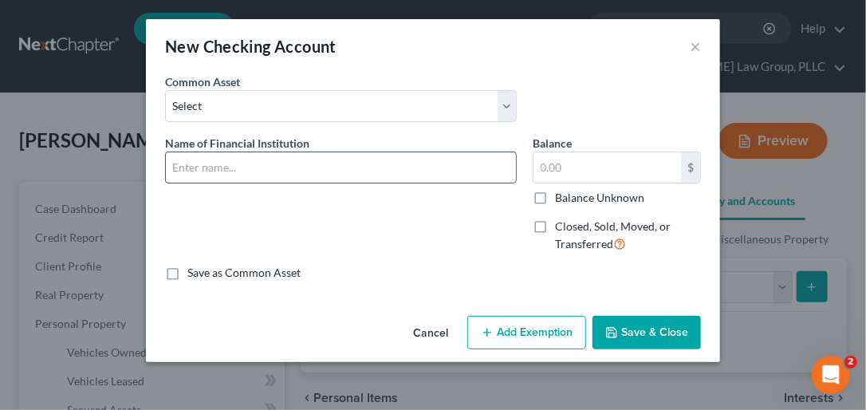
click at [195, 161] on input "text" at bounding box center [341, 167] width 350 height 30
type input "Go2 Bank"
click at [187, 274] on label "Save as Common Asset" at bounding box center [243, 273] width 113 height 16
click at [194, 274] on input "Save as Common Asset" at bounding box center [199, 270] width 10 height 10
checkbox input "true"
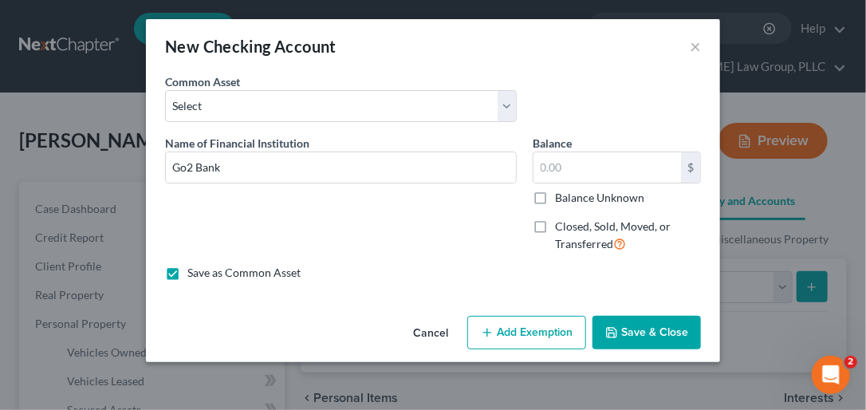
click at [654, 335] on button "Save & Close" at bounding box center [646, 332] width 108 height 33
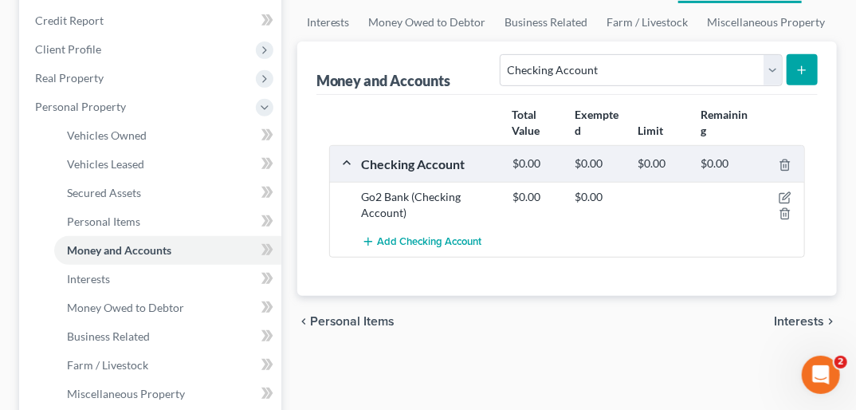
scroll to position [224, 0]
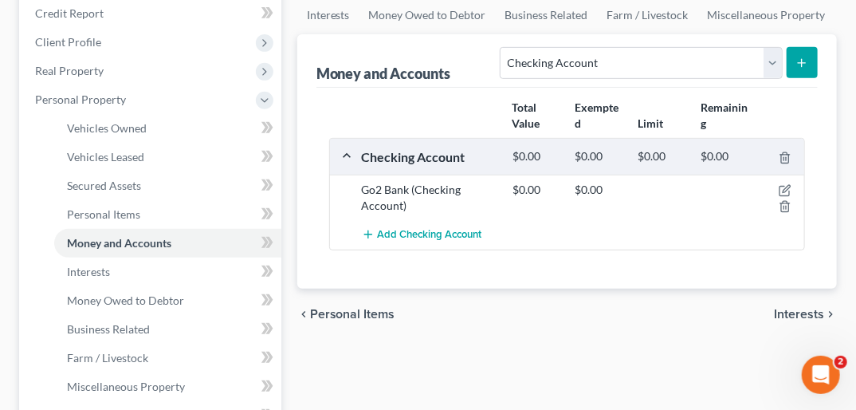
click at [790, 308] on span "Interests" at bounding box center [799, 314] width 50 height 13
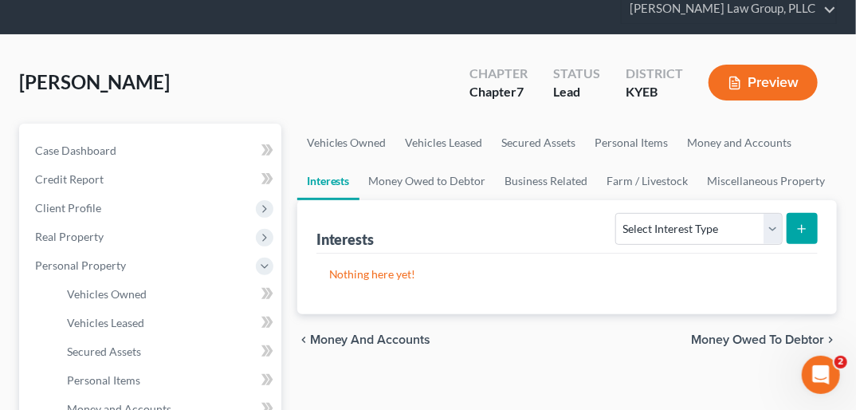
scroll to position [104, 0]
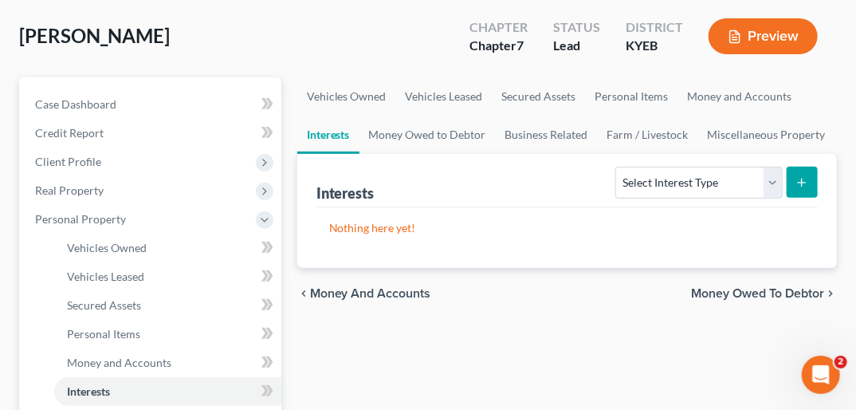
click at [756, 287] on span "Money Owed to Debtor" at bounding box center [757, 293] width 133 height 13
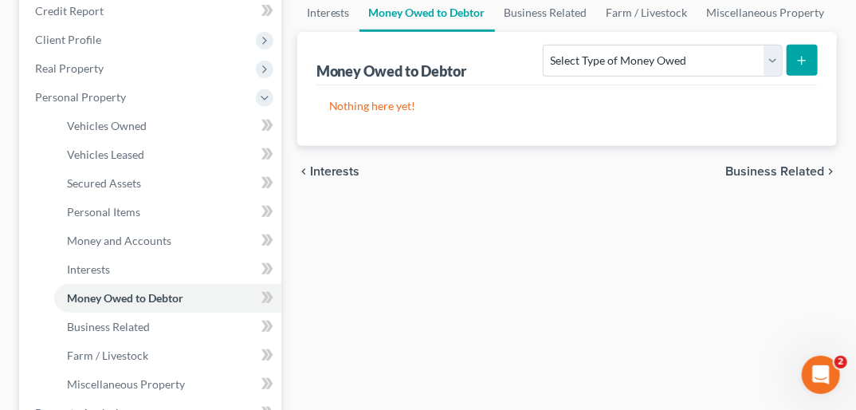
scroll to position [235, 0]
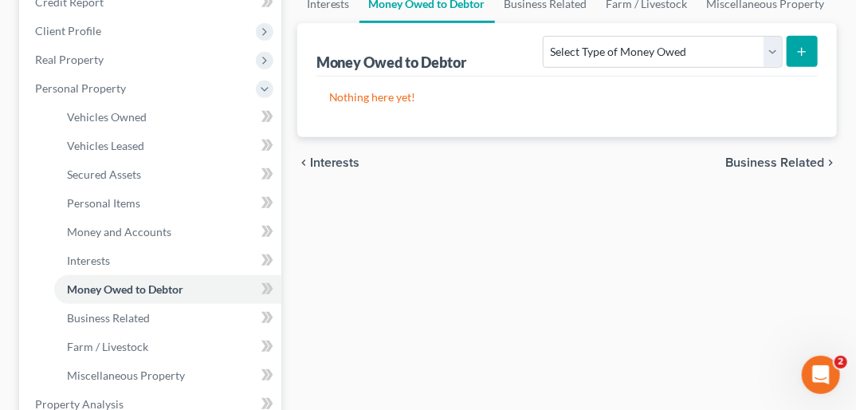
click at [804, 156] on span "Business Related" at bounding box center [774, 162] width 99 height 13
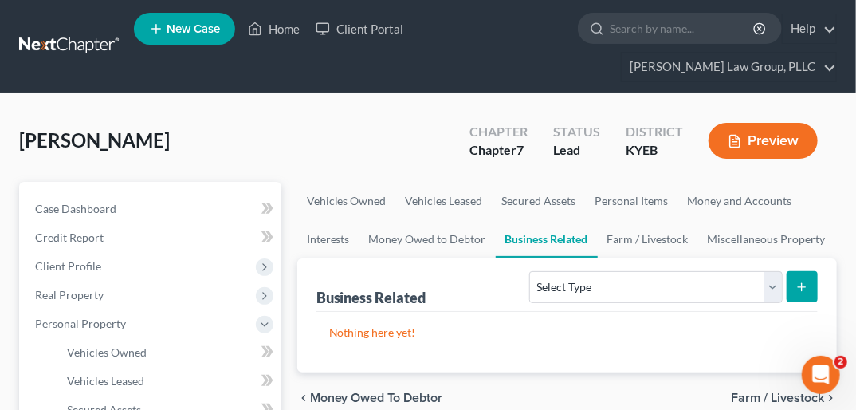
click at [775, 391] on span "Farm / Livestock" at bounding box center [777, 397] width 93 height 13
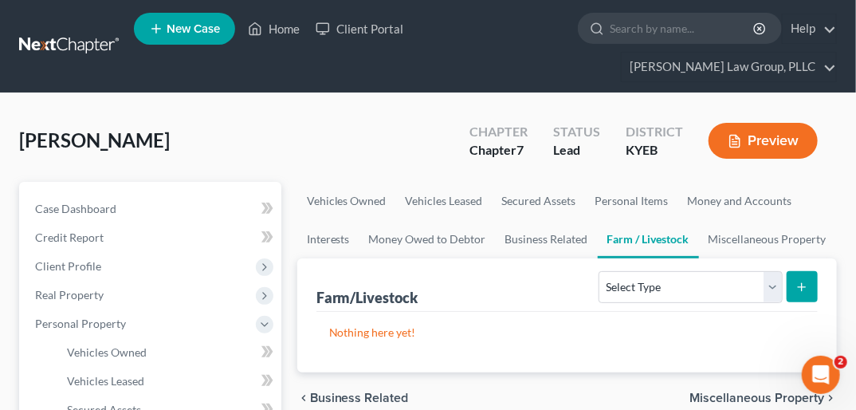
click at [775, 391] on span "Miscellaneous Property" at bounding box center [757, 397] width 135 height 13
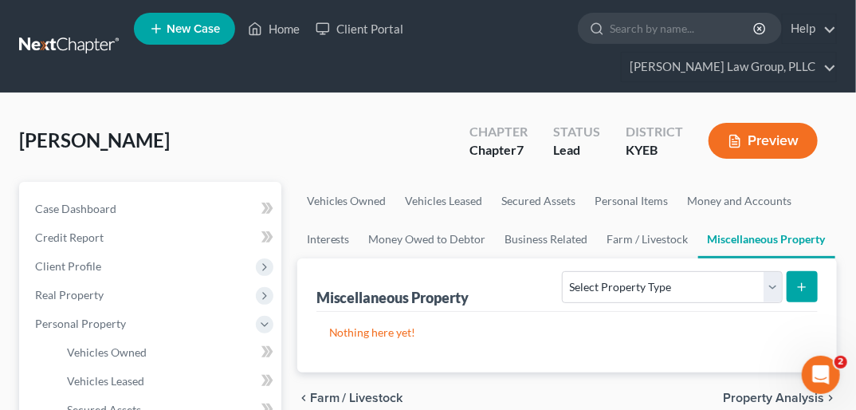
click at [775, 391] on span "Property Analysis" at bounding box center [773, 397] width 101 height 13
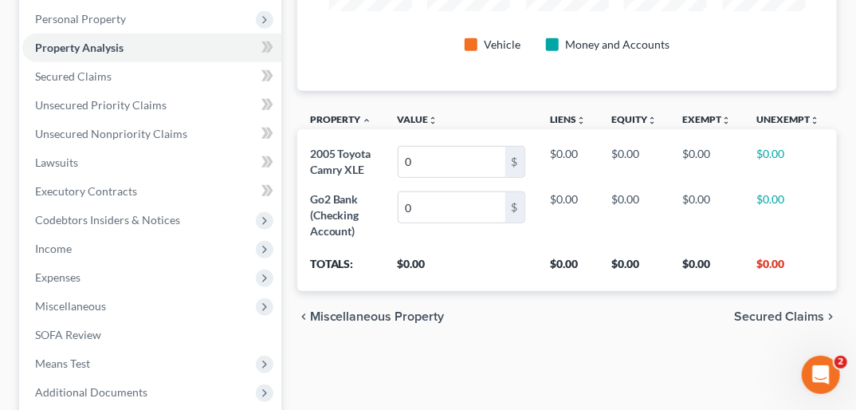
scroll to position [308, 0]
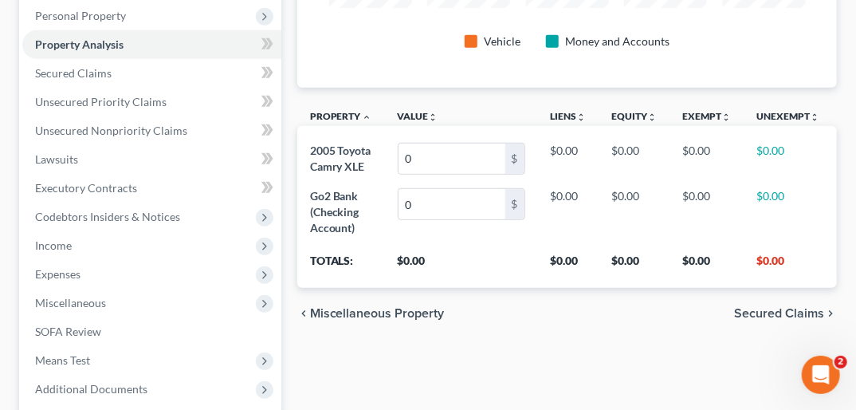
click at [800, 307] on span "Secured Claims" at bounding box center [779, 313] width 90 height 13
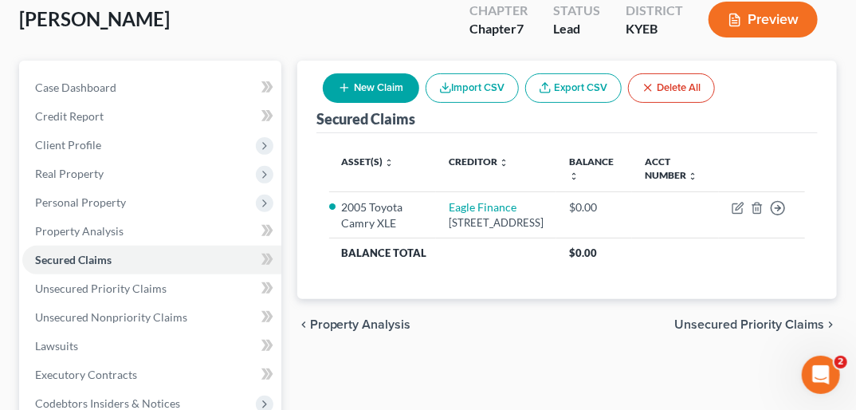
scroll to position [134, 0]
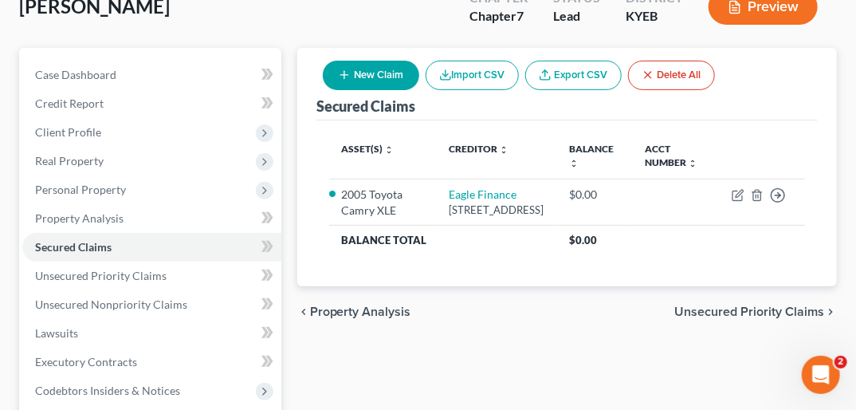
click at [799, 305] on span "Unsecured Priority Claims" at bounding box center [749, 311] width 150 height 13
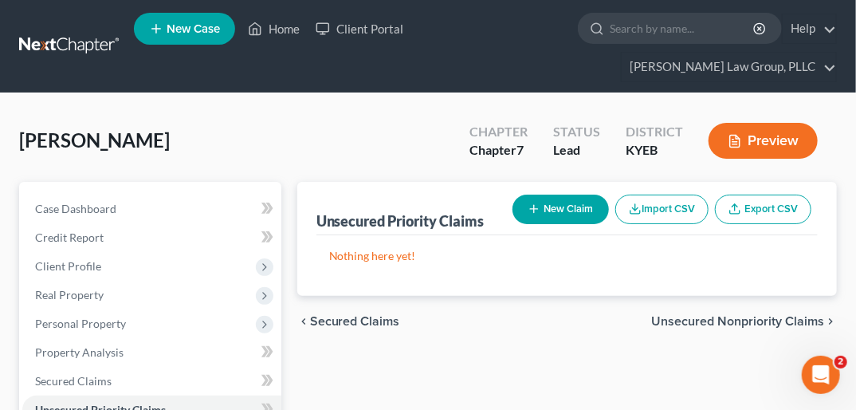
click at [799, 315] on span "Unsecured Nonpriority Claims" at bounding box center [737, 321] width 173 height 13
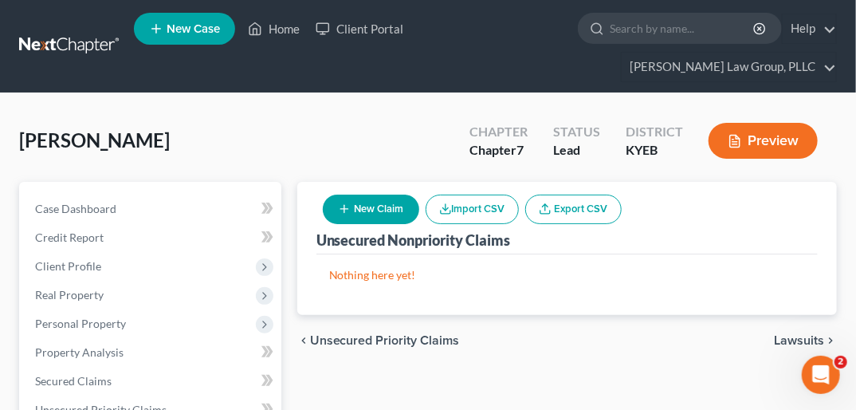
click at [800, 334] on span "Lawsuits" at bounding box center [799, 340] width 50 height 13
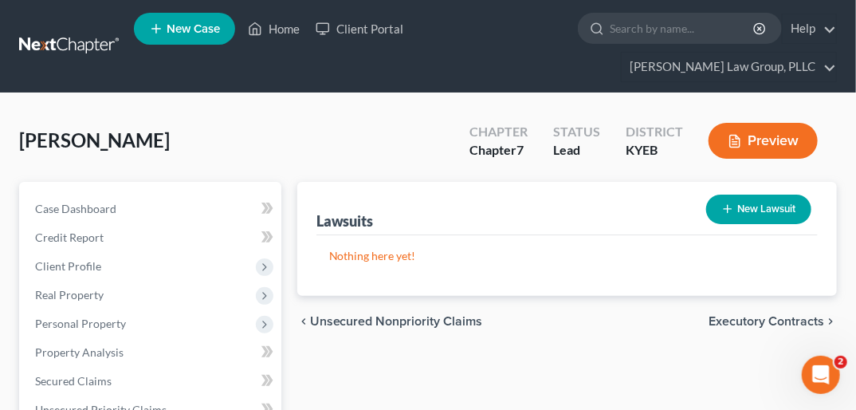
click at [802, 315] on span "Executory Contracts" at bounding box center [767, 321] width 116 height 13
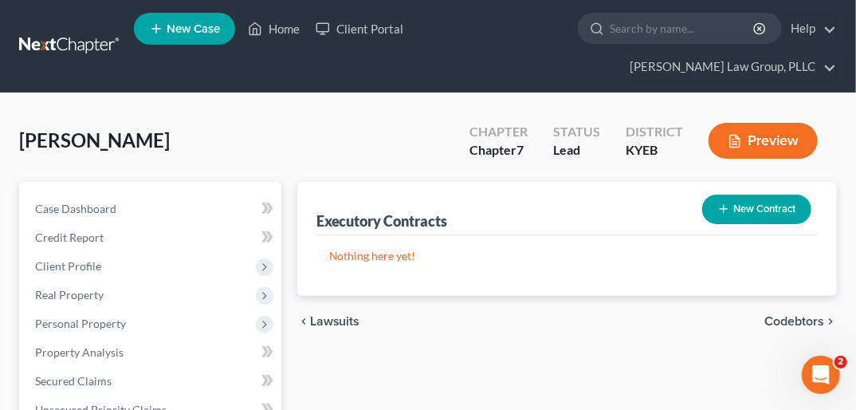
click at [802, 315] on span "Codebtors" at bounding box center [794, 321] width 60 height 13
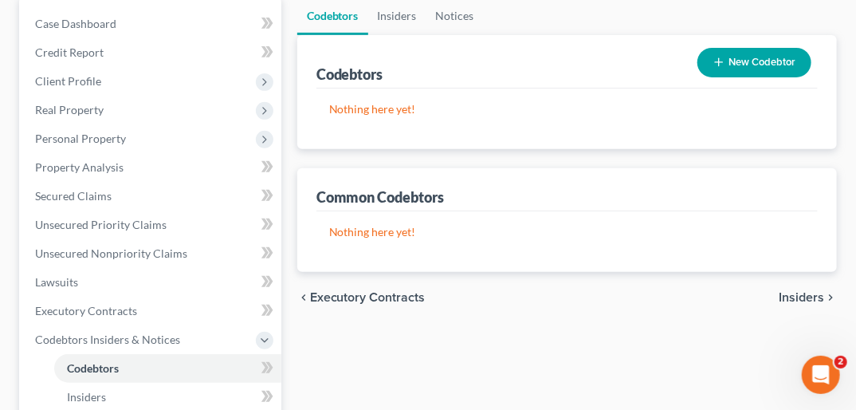
click at [810, 291] on span "Insiders" at bounding box center [801, 297] width 45 height 13
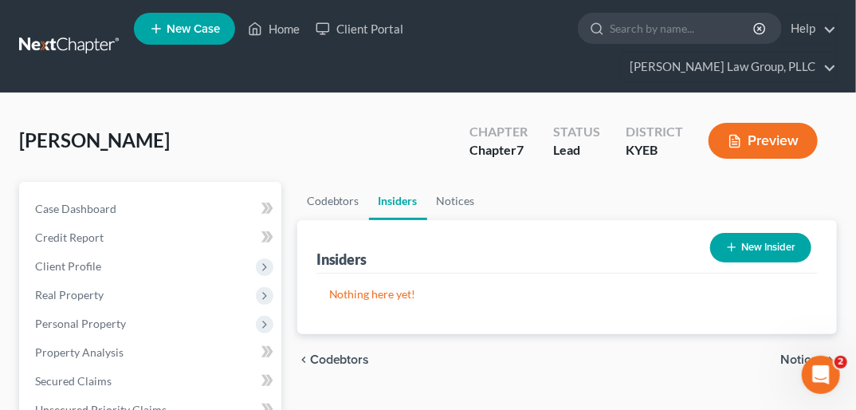
click at [789, 353] on span "Notices" at bounding box center [802, 359] width 44 height 13
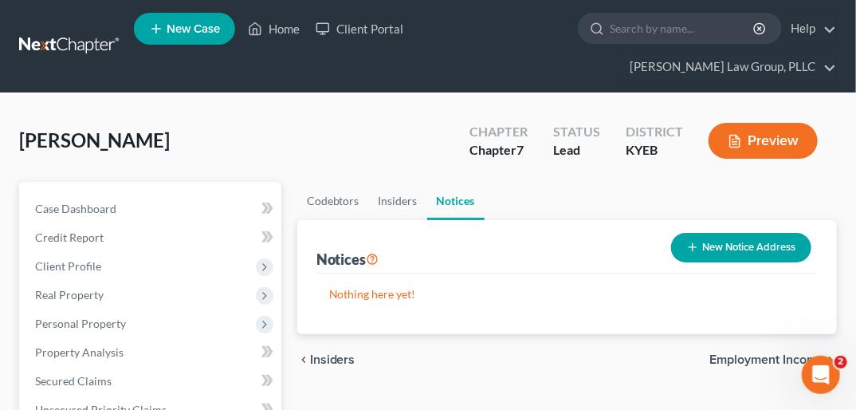
click at [793, 353] on span "Employment Income" at bounding box center [766, 359] width 115 height 13
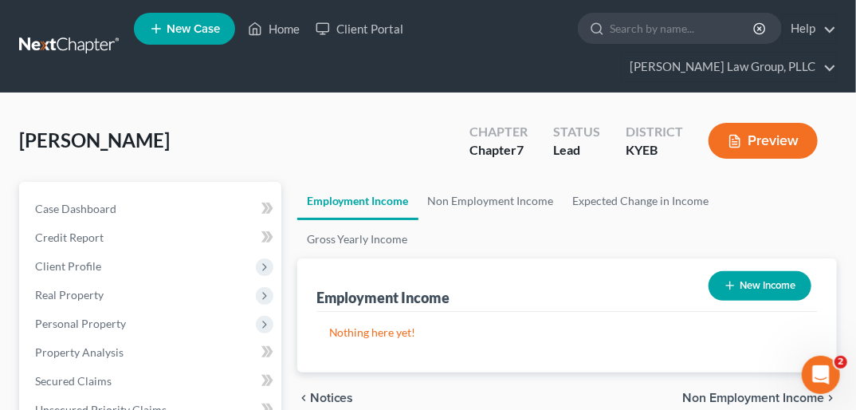
click at [757, 391] on span "Non Employment Income" at bounding box center [753, 397] width 142 height 13
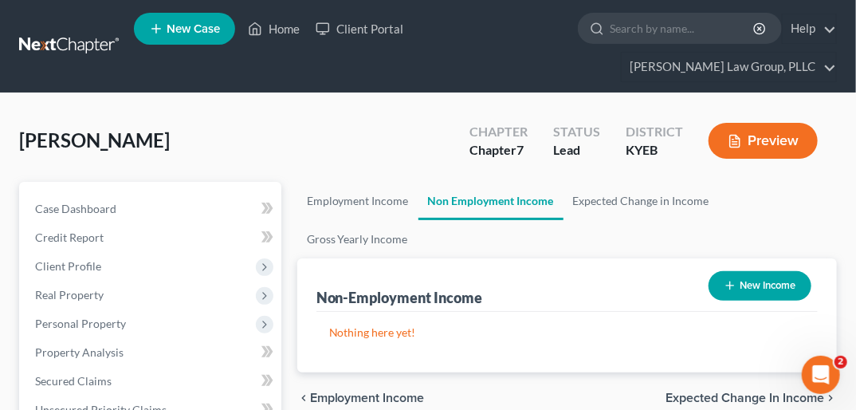
click at [738, 271] on button "New Income" at bounding box center [760, 285] width 103 height 29
select select "0"
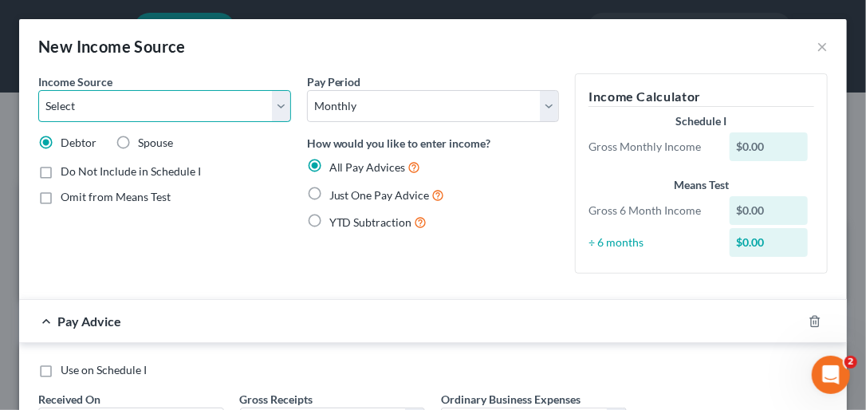
click at [279, 106] on select "Select Unemployment Disability (from employer) Pension Retirement Social Securi…" at bounding box center [164, 106] width 253 height 32
select select "4"
click at [38, 90] on select "Select Unemployment Disability (from employer) Pension Retirement Social Securi…" at bounding box center [164, 106] width 253 height 32
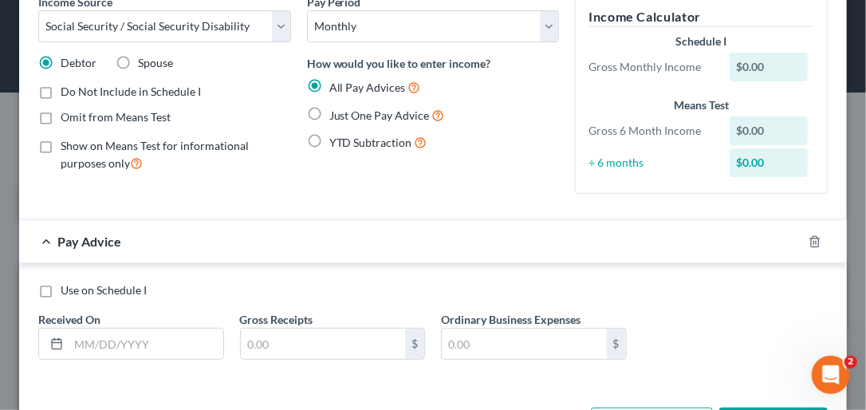
scroll to position [96, 0]
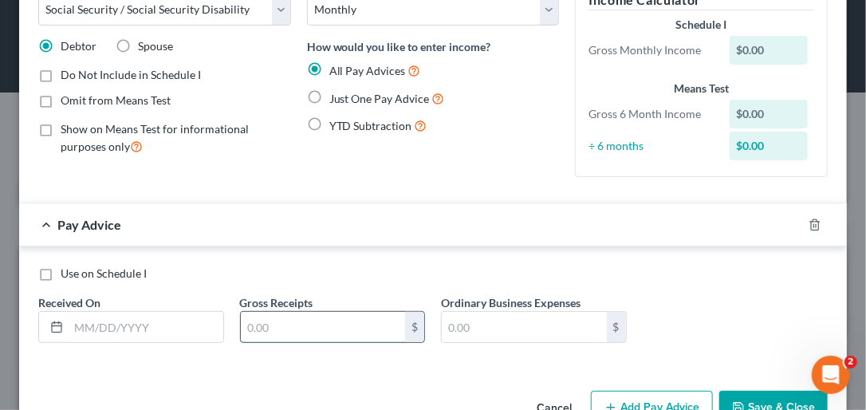
click at [262, 320] on input "text" at bounding box center [323, 327] width 165 height 30
type input "1,607.40"
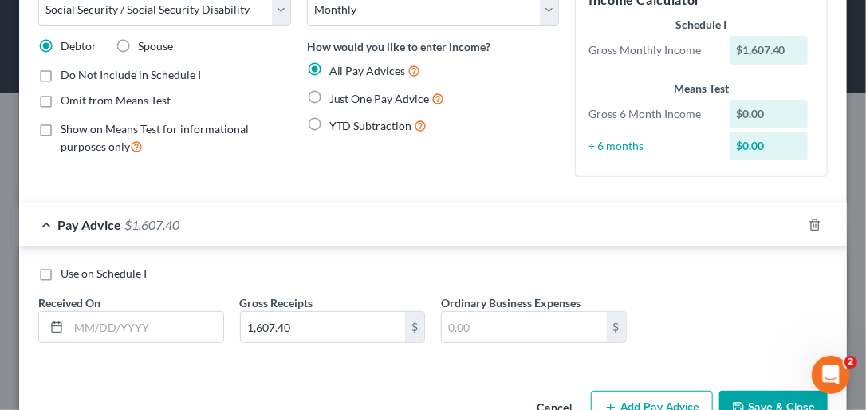
scroll to position [141, 0]
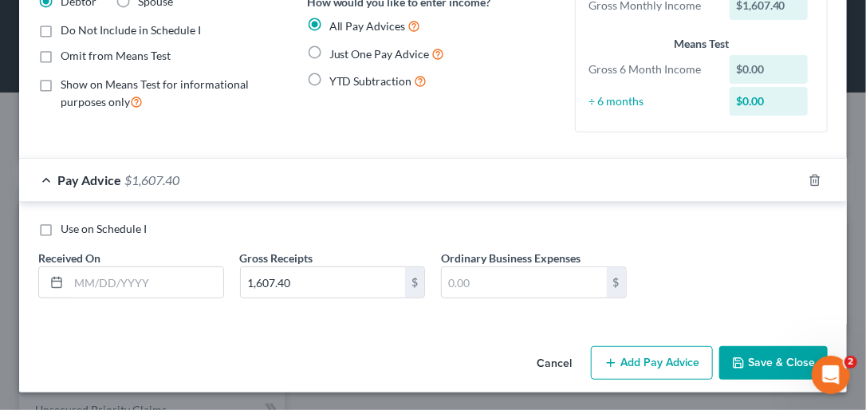
click at [741, 360] on button "Save & Close" at bounding box center [773, 362] width 108 height 33
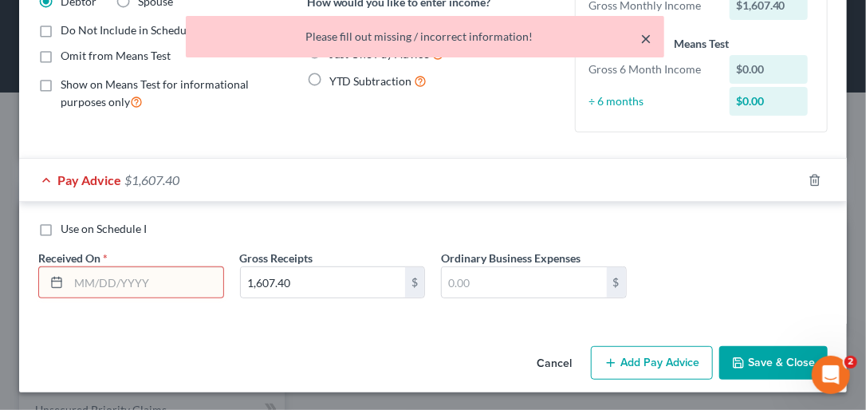
click at [647, 36] on button "×" at bounding box center [645, 38] width 11 height 19
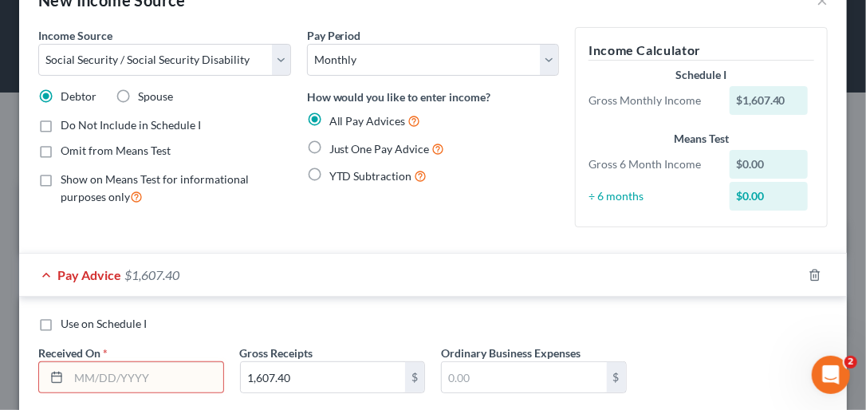
scroll to position [29, 0]
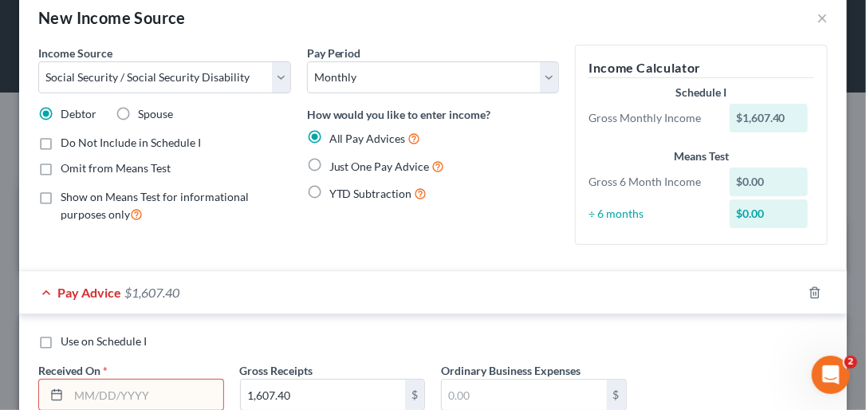
click at [329, 164] on label "Just One Pay Advice" at bounding box center [387, 166] width 116 height 18
click at [336, 164] on input "Just One Pay Advice" at bounding box center [341, 162] width 10 height 10
radio input "true"
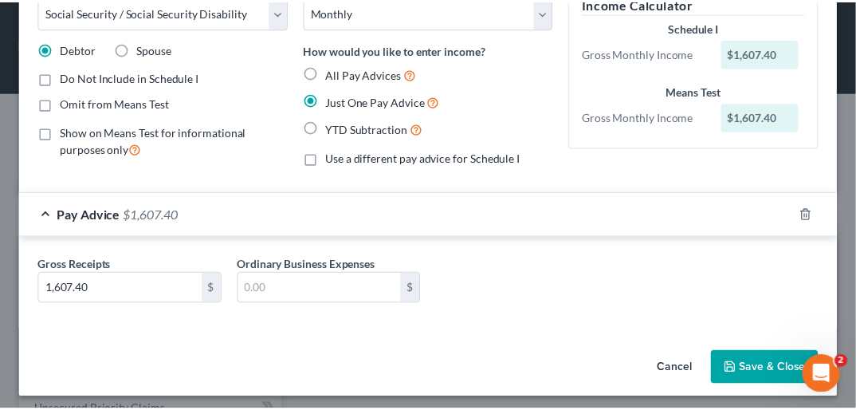
scroll to position [100, 0]
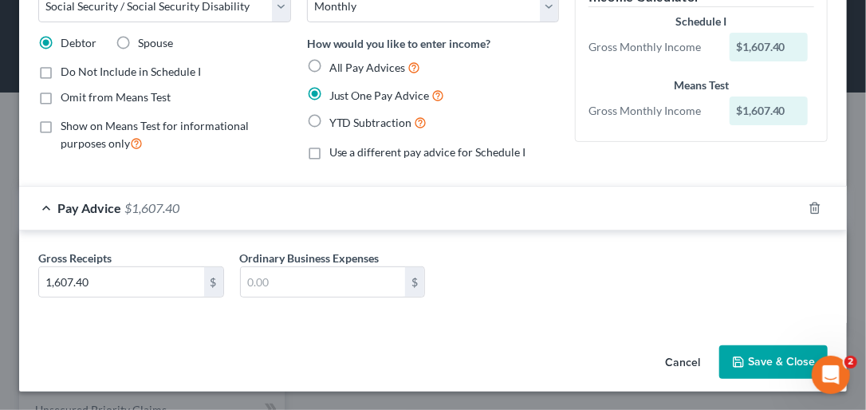
click at [753, 360] on button "Save & Close" at bounding box center [773, 361] width 108 height 33
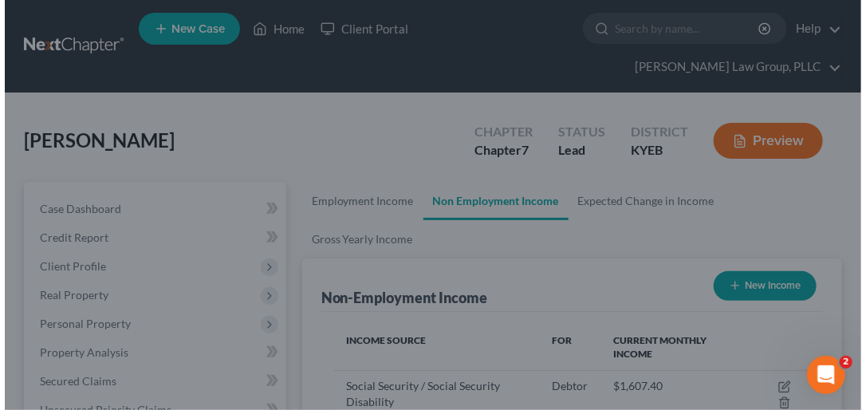
scroll to position [796940, 796670]
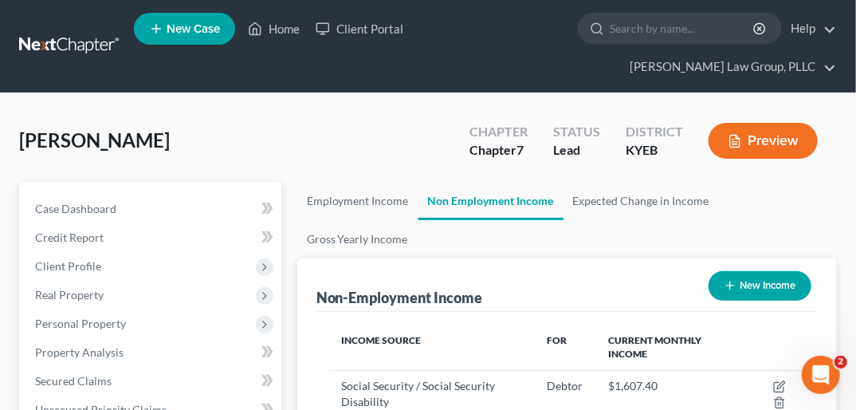
click at [781, 271] on button "New Income" at bounding box center [760, 285] width 103 height 29
select select "0"
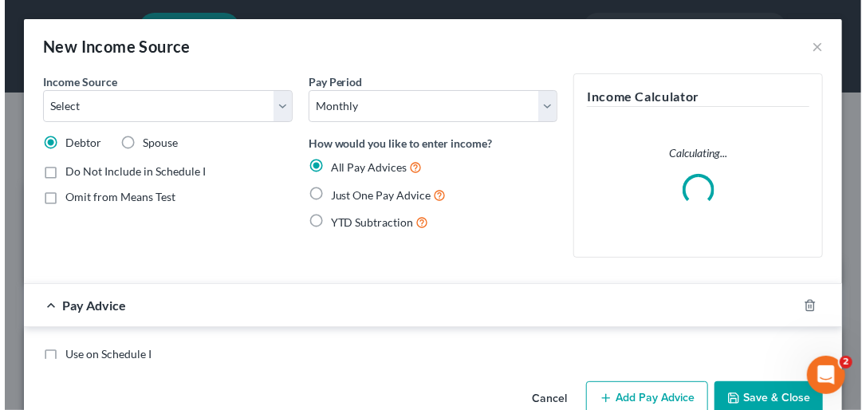
scroll to position [242, 514]
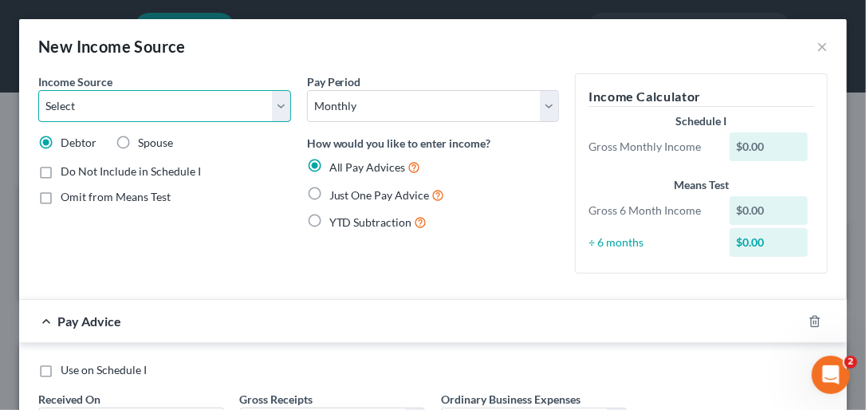
click at [276, 105] on select "Select Unemployment Disability (from employer) Pension Retirement Social Securi…" at bounding box center [164, 106] width 253 height 32
select select "2"
click at [38, 90] on select "Select Unemployment Disability (from employer) Pension Retirement Social Securi…" at bounding box center [164, 106] width 253 height 32
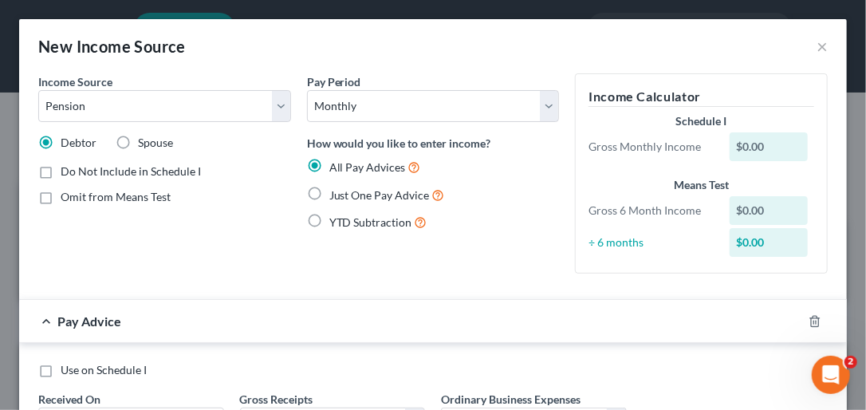
click at [329, 191] on label "Just One Pay Advice" at bounding box center [387, 195] width 116 height 18
click at [336, 191] on input "Just One Pay Advice" at bounding box center [341, 191] width 10 height 10
radio input "true"
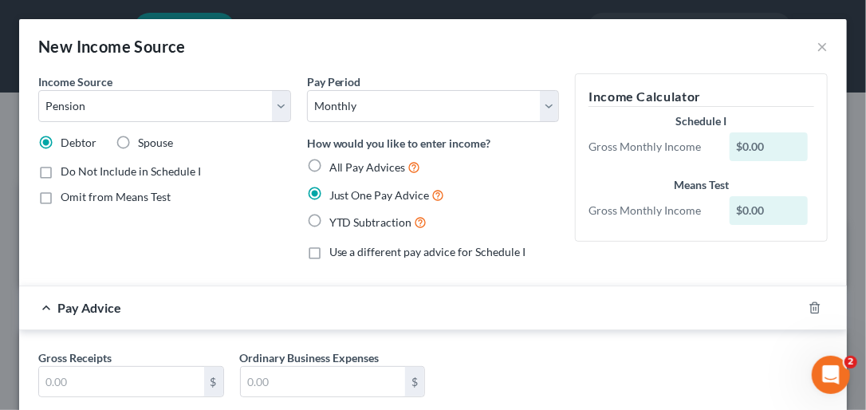
scroll to position [7, 0]
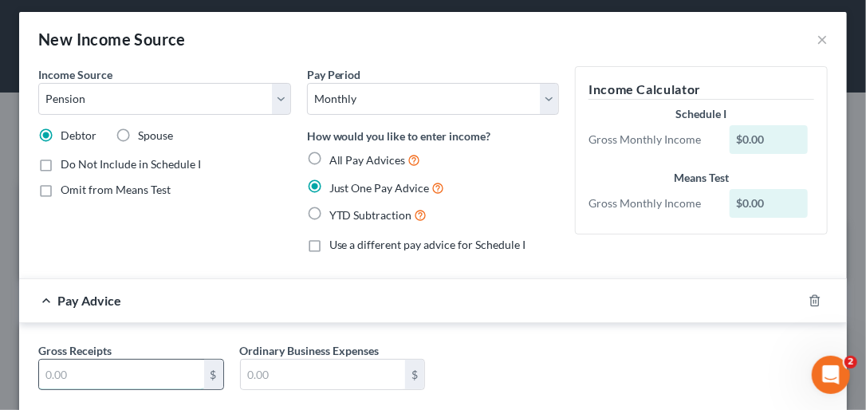
click at [135, 365] on input "text" at bounding box center [121, 375] width 165 height 30
type input "1,542.13"
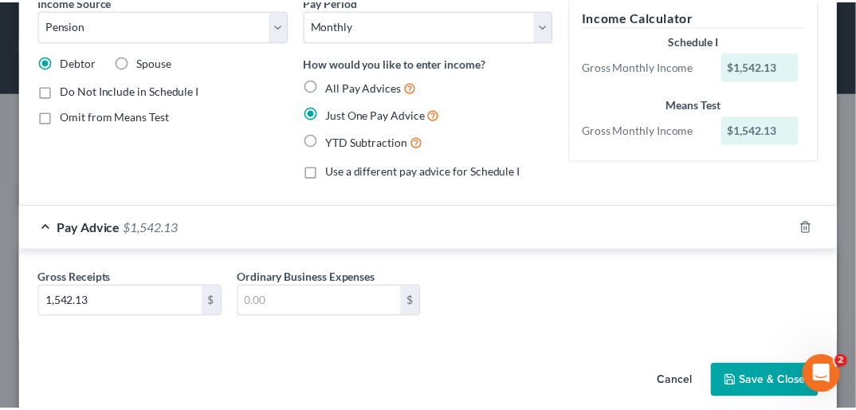
scroll to position [100, 0]
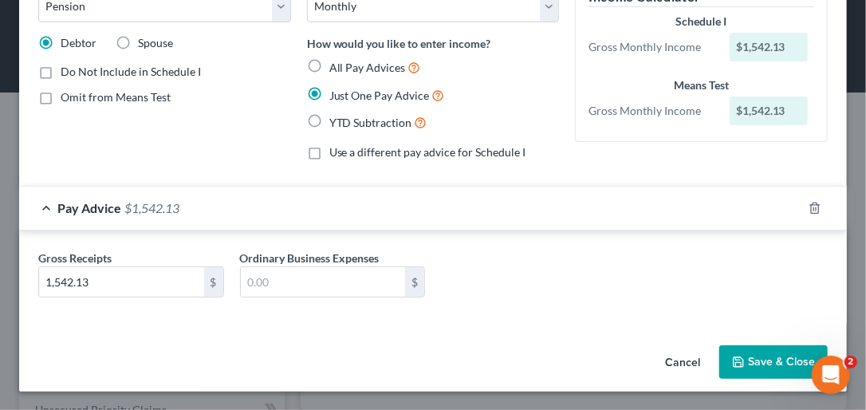
click at [797, 354] on button "Save & Close" at bounding box center [773, 361] width 108 height 33
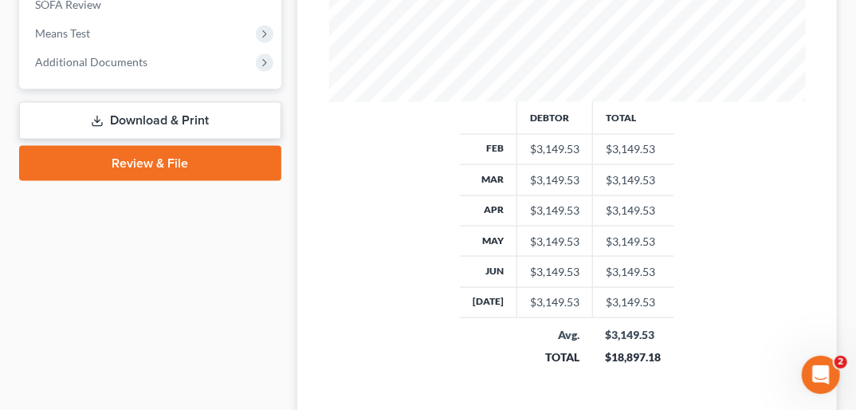
scroll to position [807, 0]
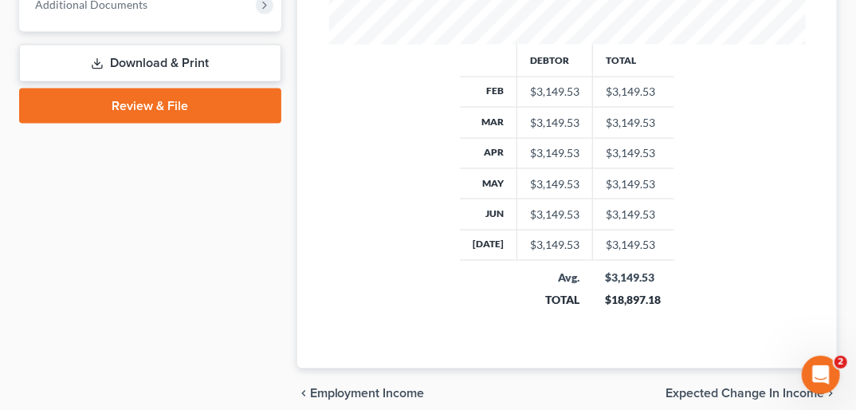
click at [772, 387] on span "Expected Change in Income" at bounding box center [745, 393] width 159 height 13
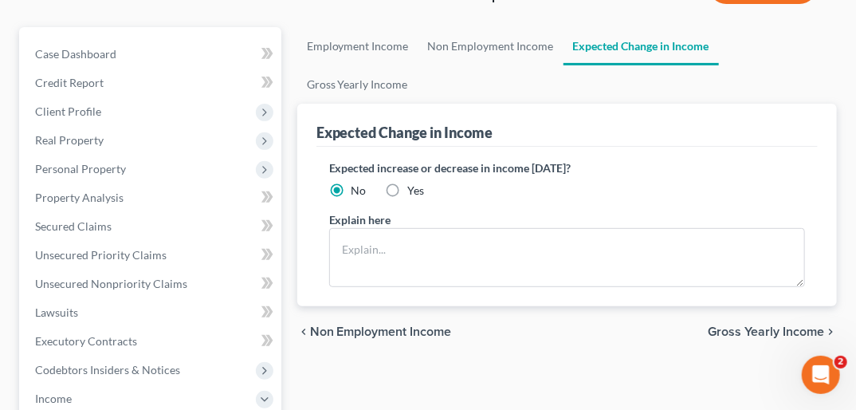
scroll to position [125, 0]
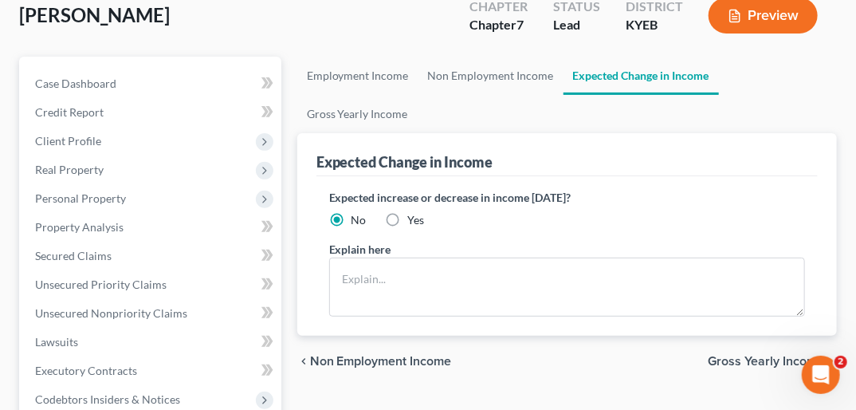
click at [808, 355] on span "Gross Yearly Income" at bounding box center [766, 361] width 116 height 13
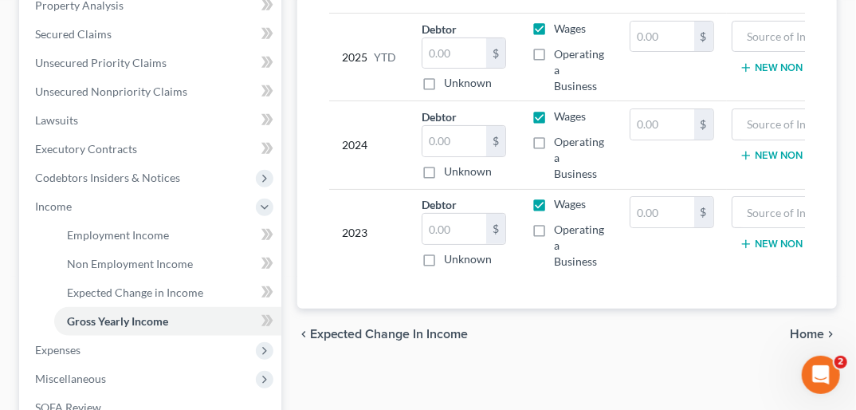
scroll to position [348, 0]
click at [803, 327] on span "Home" at bounding box center [807, 333] width 34 height 13
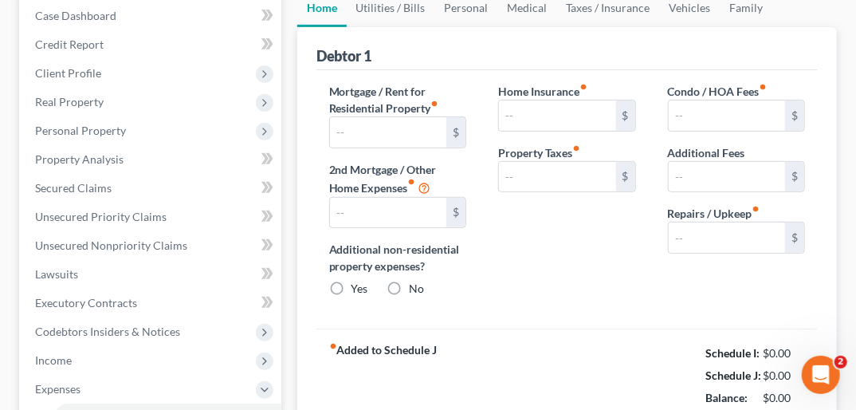
type input "0.00"
radio input "true"
type input "0.00"
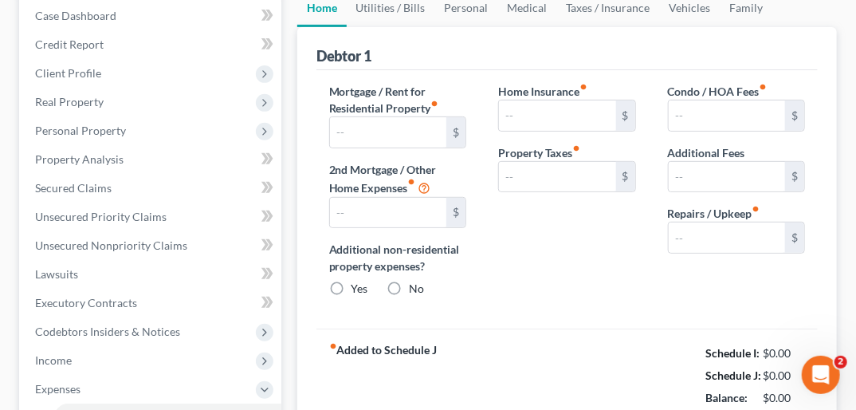
type input "0.00"
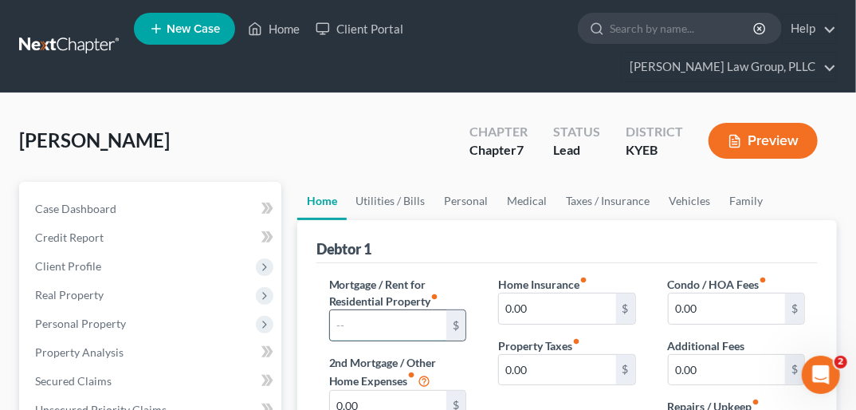
click at [380, 310] on input "text" at bounding box center [388, 325] width 116 height 30
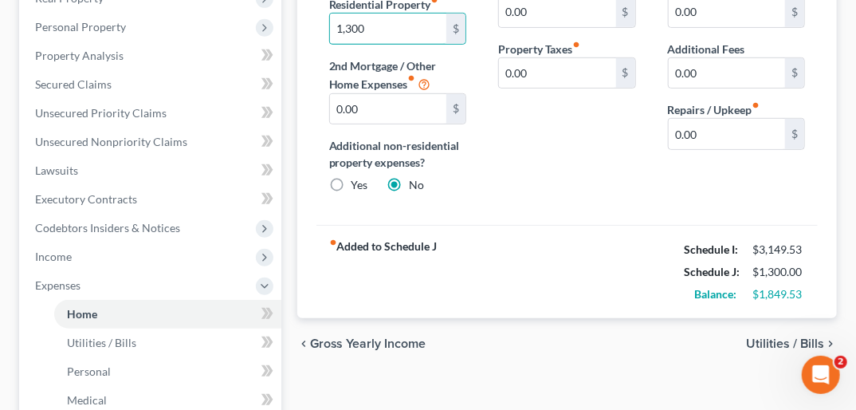
scroll to position [304, 0]
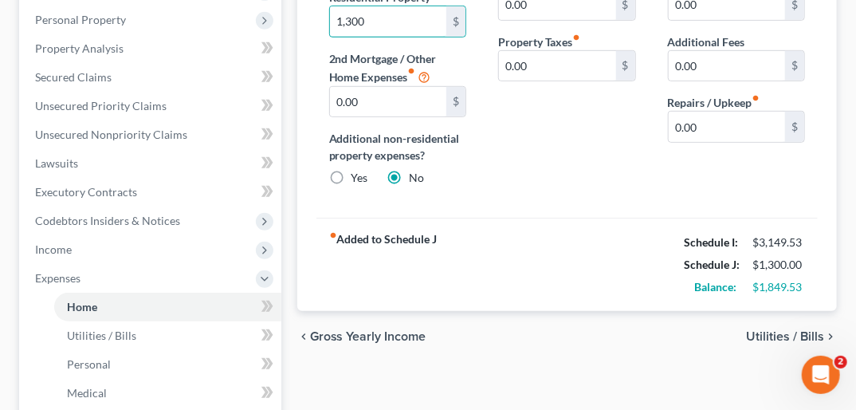
type input "1,300"
click at [790, 330] on span "Utilities / Bills" at bounding box center [785, 336] width 78 height 13
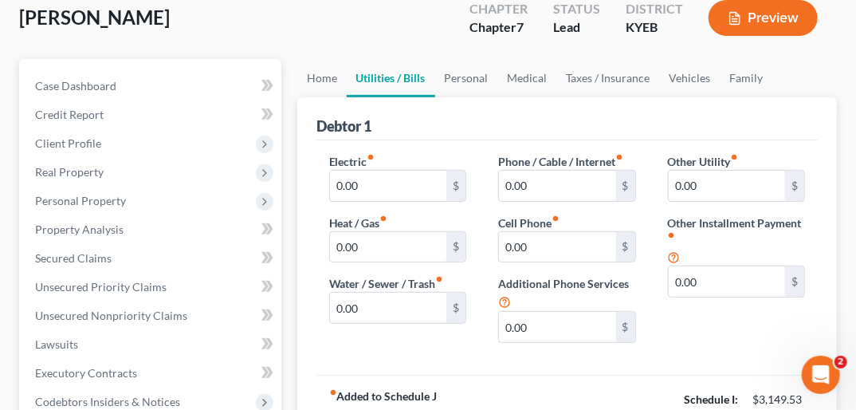
scroll to position [139, 0]
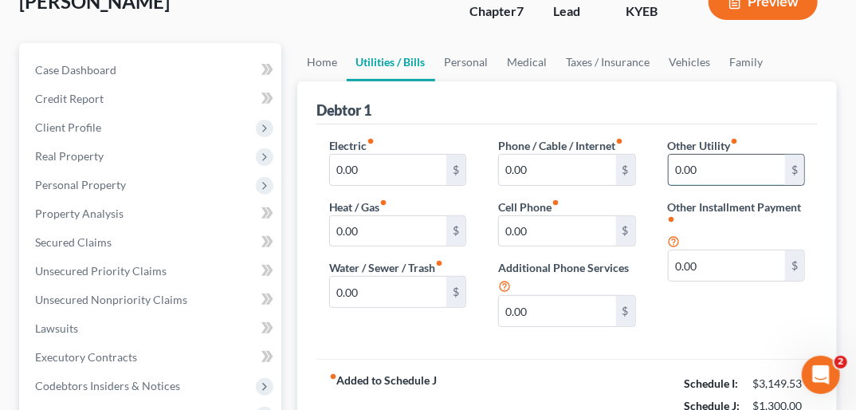
click at [689, 155] on input "0.00" at bounding box center [727, 170] width 116 height 30
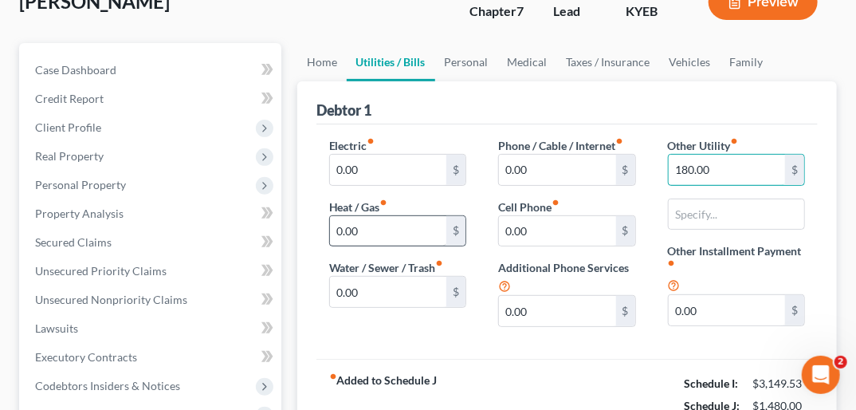
type input "180.00"
click at [340, 216] on input "0.00" at bounding box center [388, 231] width 116 height 30
type input "61.00"
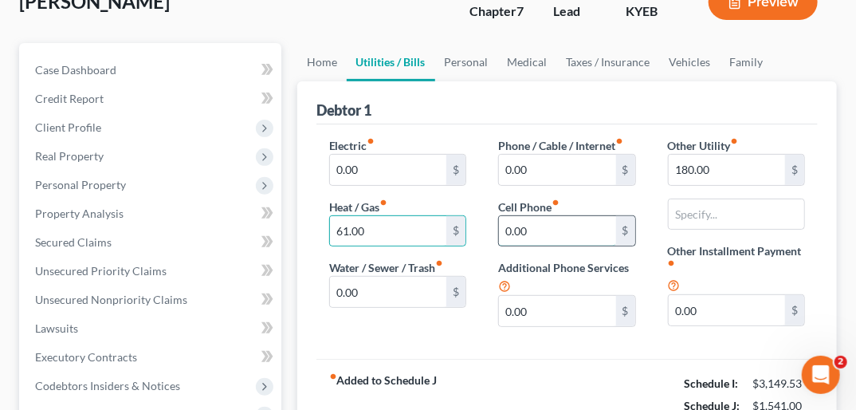
click at [518, 216] on input "0.00" at bounding box center [557, 231] width 116 height 30
type input "41.49"
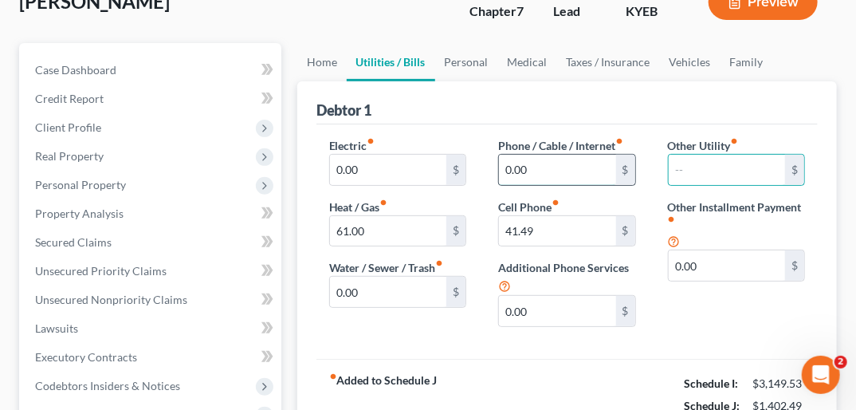
click at [516, 155] on input "0.00" at bounding box center [557, 170] width 116 height 30
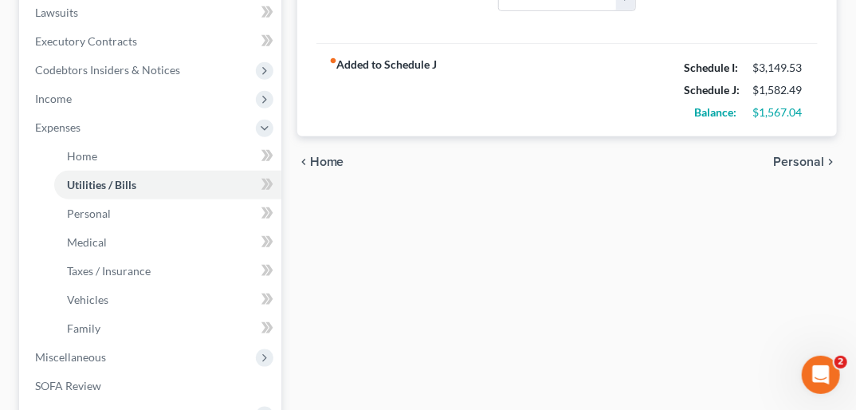
scroll to position [469, 0]
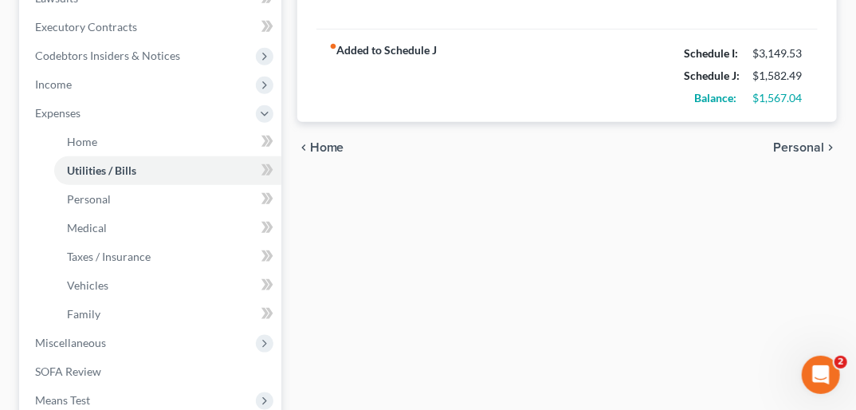
type input "180.00"
click at [806, 141] on span "Personal" at bounding box center [798, 147] width 51 height 13
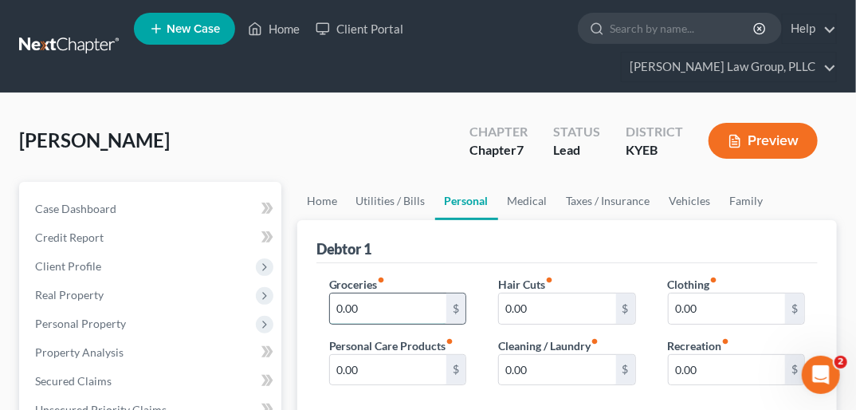
click at [339, 293] on input "0.00" at bounding box center [388, 308] width 116 height 30
type input "300.00"
click at [507, 293] on input "0.00" at bounding box center [557, 308] width 116 height 30
type input "7.50"
